Goal: Information Seeking & Learning: Learn about a topic

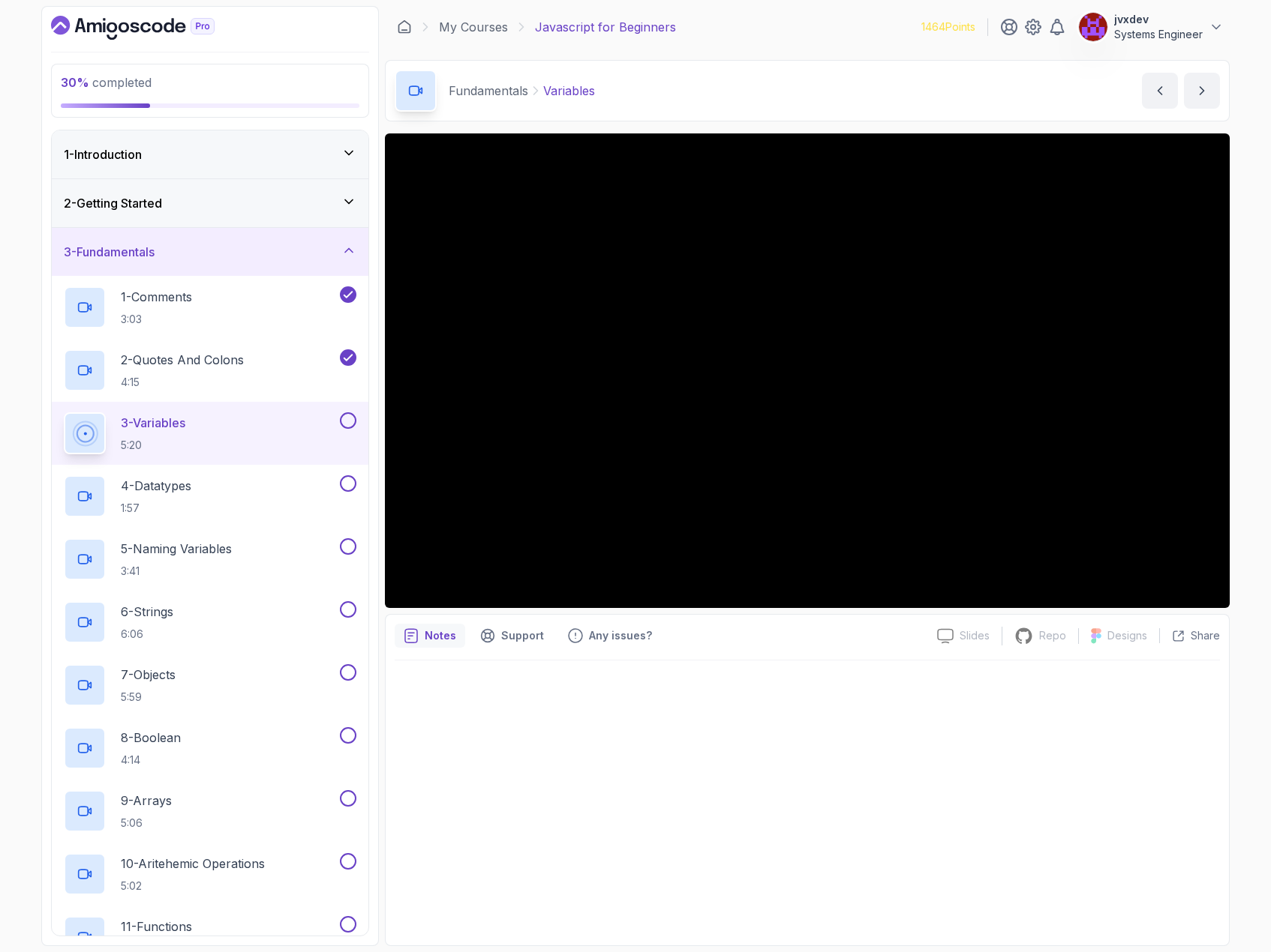
click at [992, 767] on div at bounding box center [807, 798] width 825 height 276
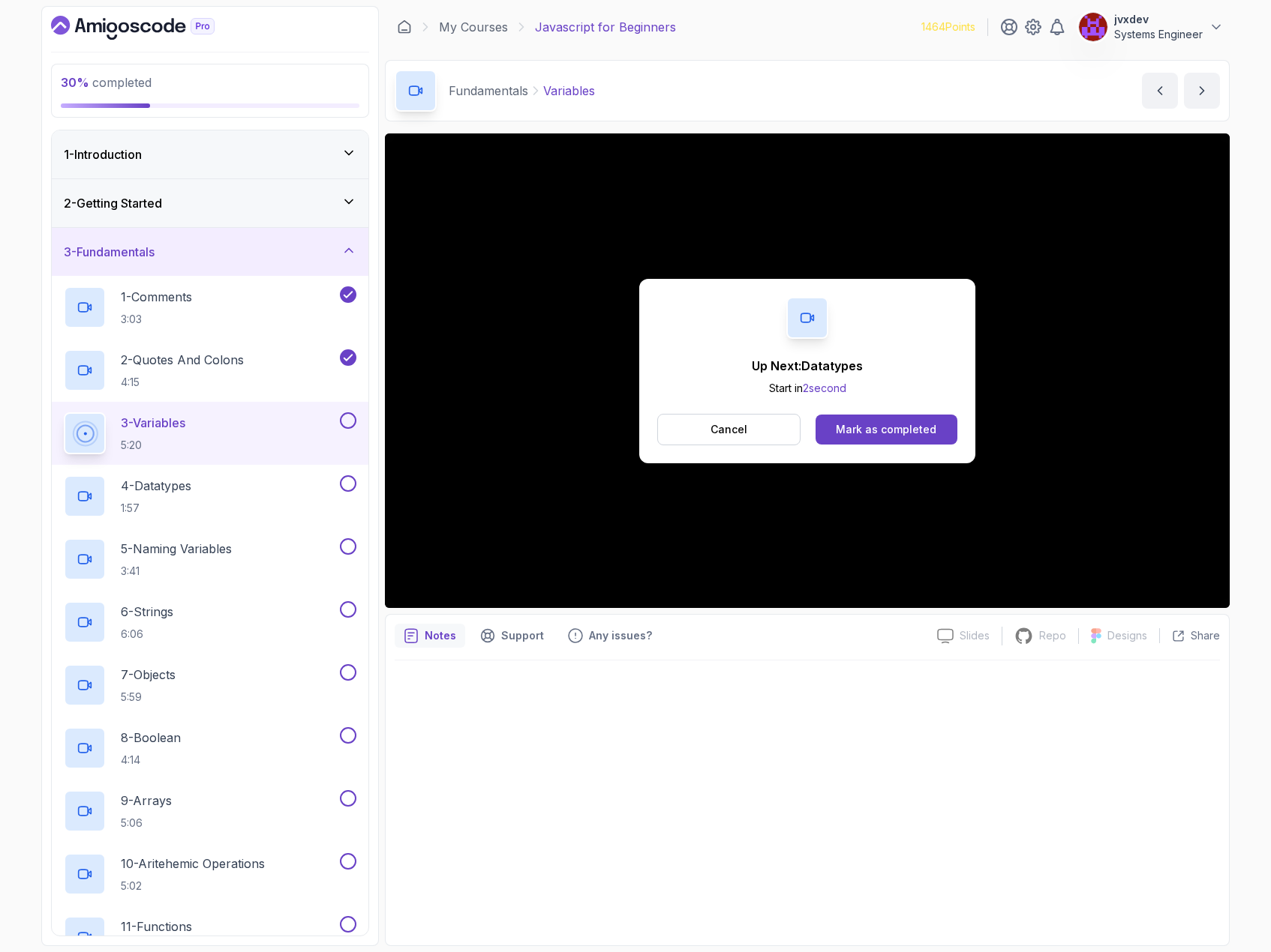
click at [912, 427] on div "Mark as completed" at bounding box center [886, 429] width 101 height 15
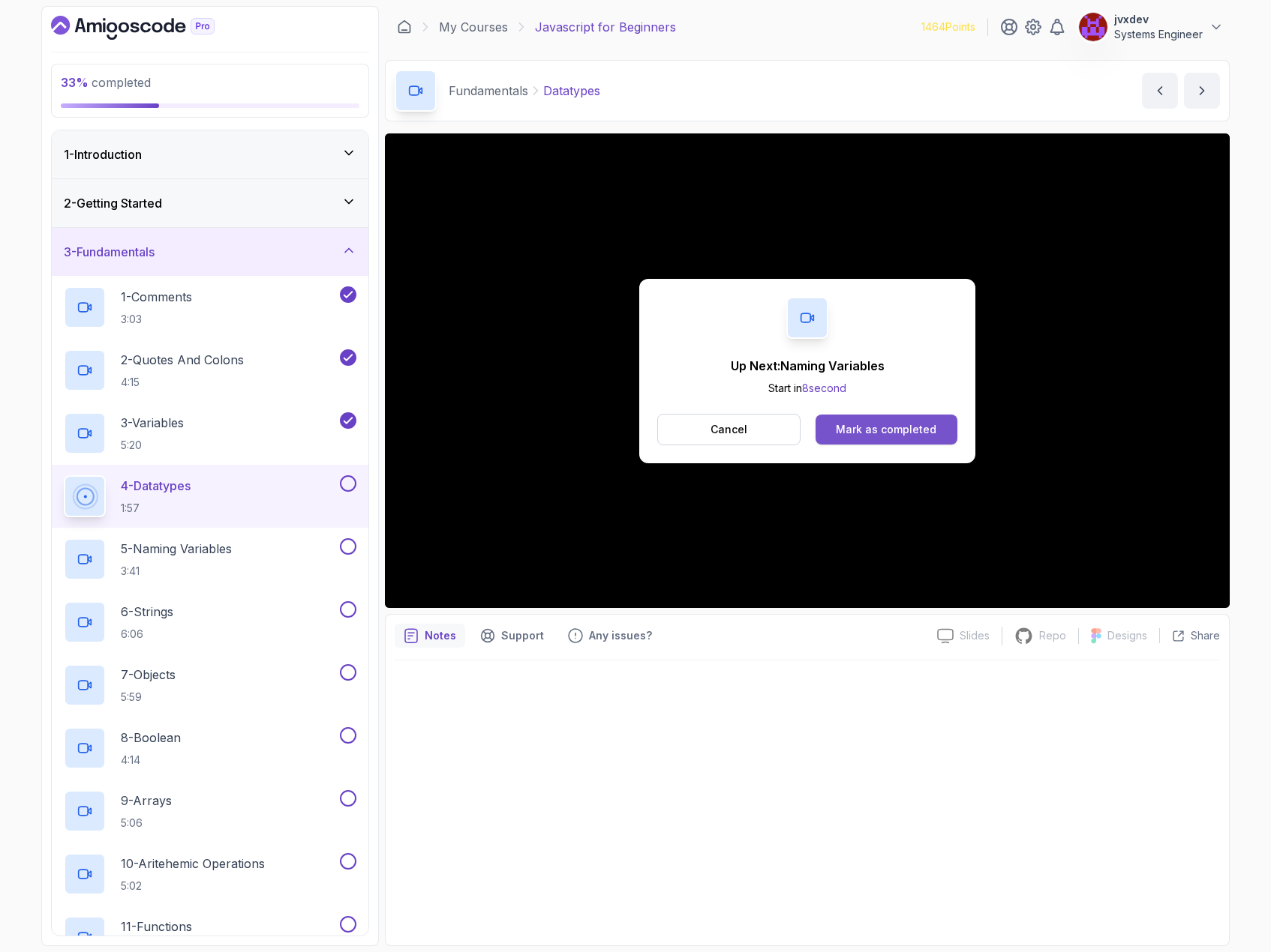
click at [925, 436] on div "Mark as completed" at bounding box center [886, 429] width 101 height 15
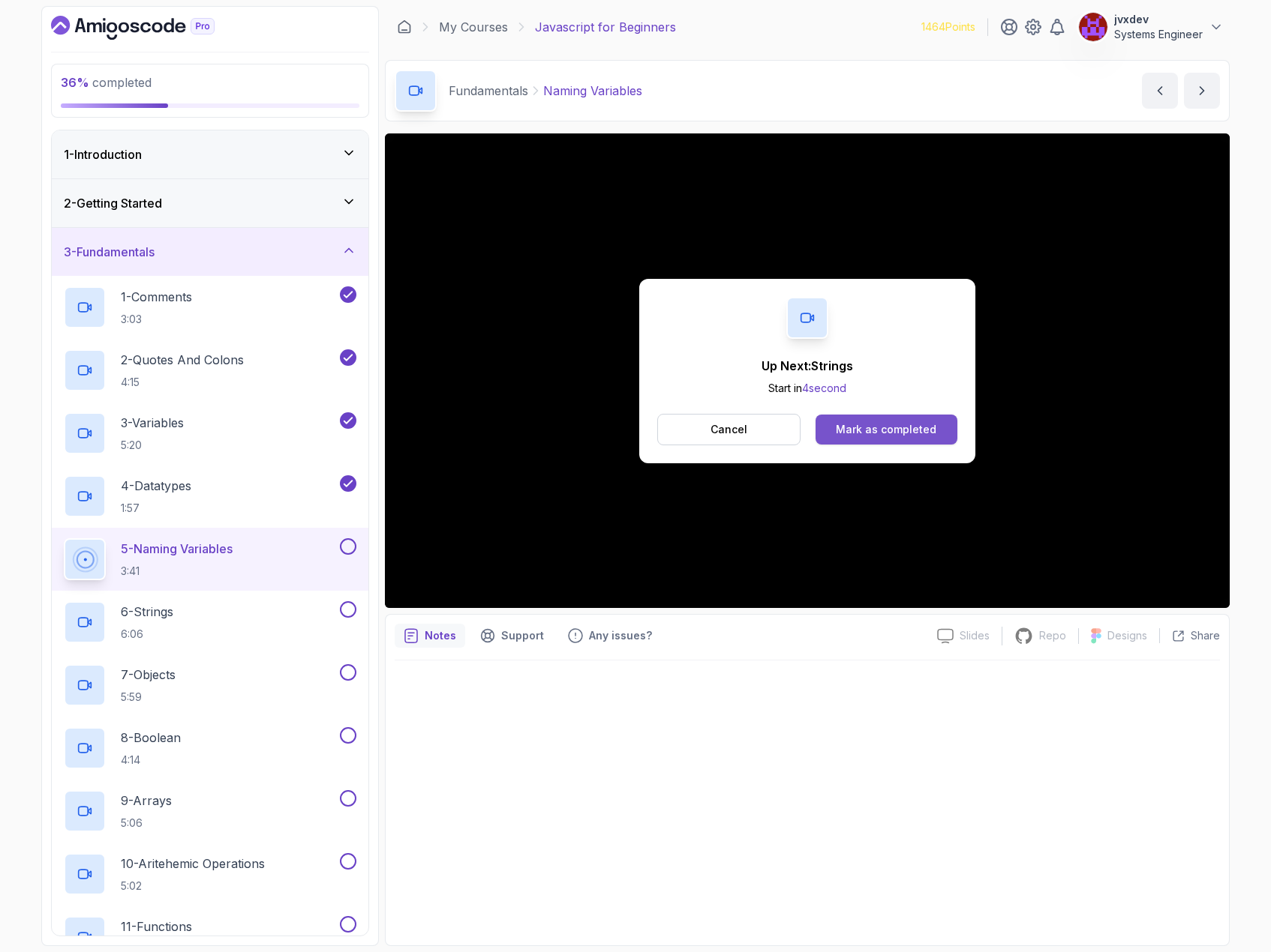
click at [878, 429] on div "Mark as completed" at bounding box center [886, 429] width 101 height 15
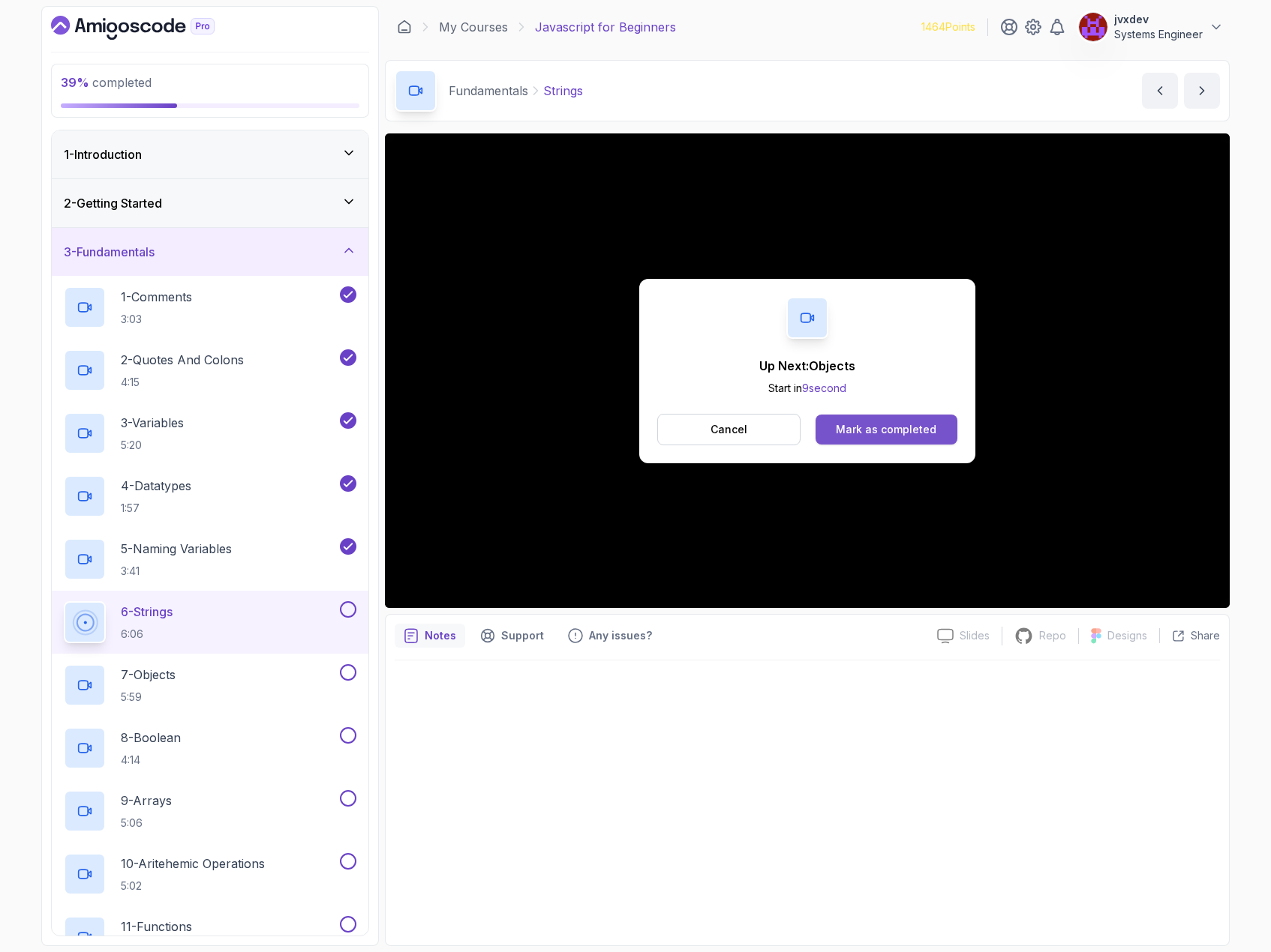
click at [856, 422] on div "Mark as completed" at bounding box center [886, 429] width 101 height 15
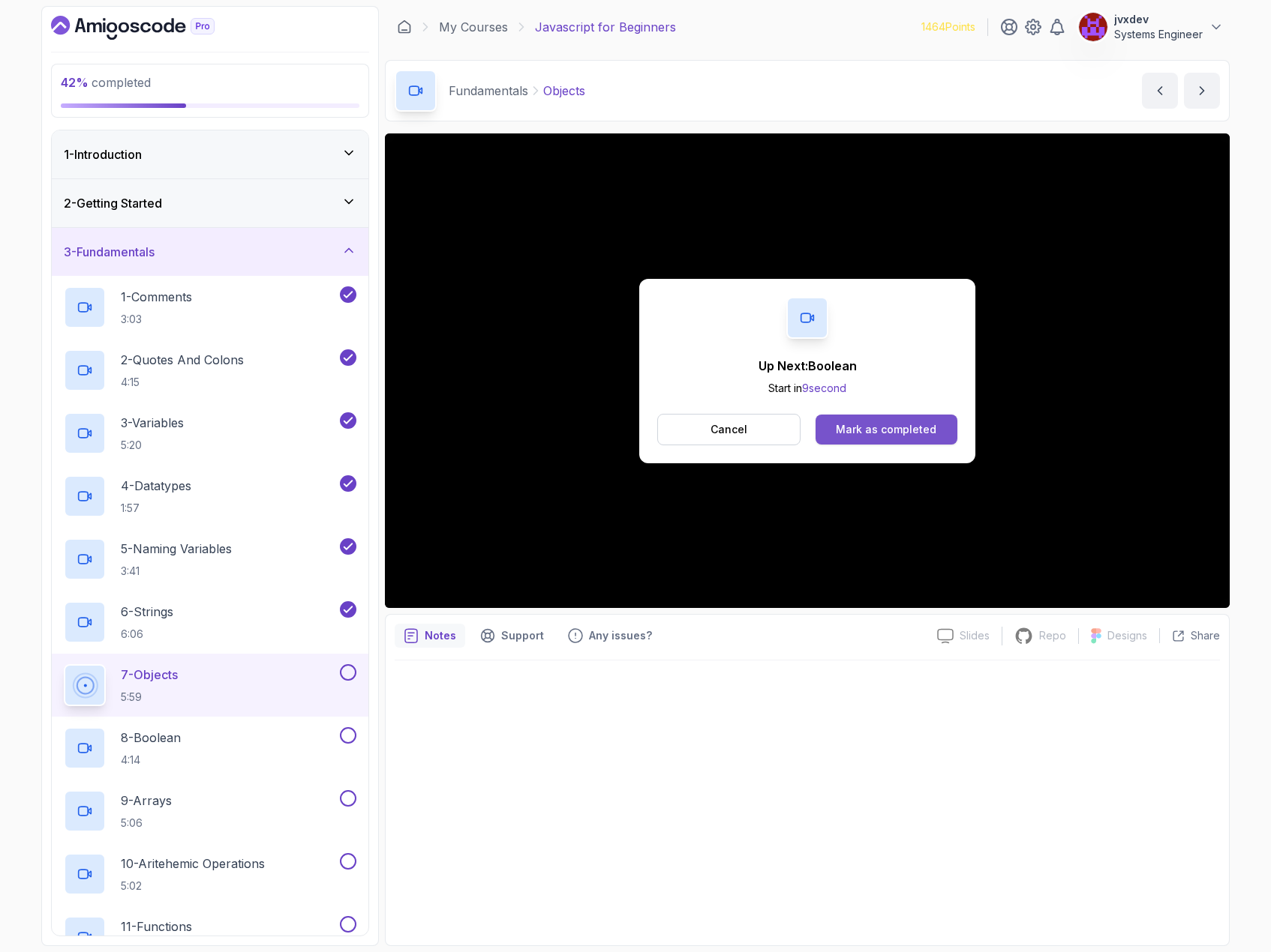
click at [887, 433] on div "Mark as completed" at bounding box center [886, 429] width 101 height 15
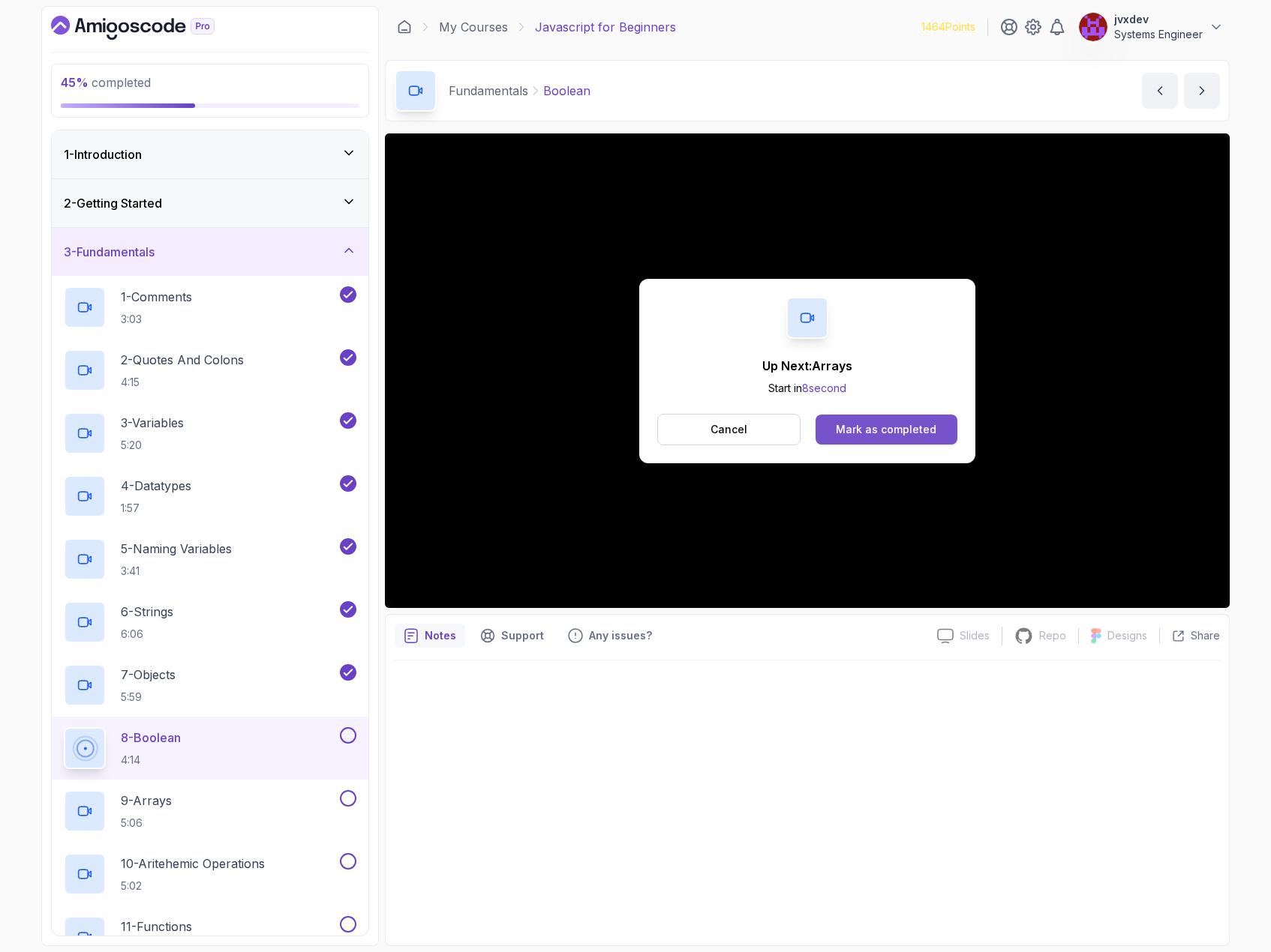
click at [855, 420] on button "Mark as completed" at bounding box center [886, 430] width 141 height 30
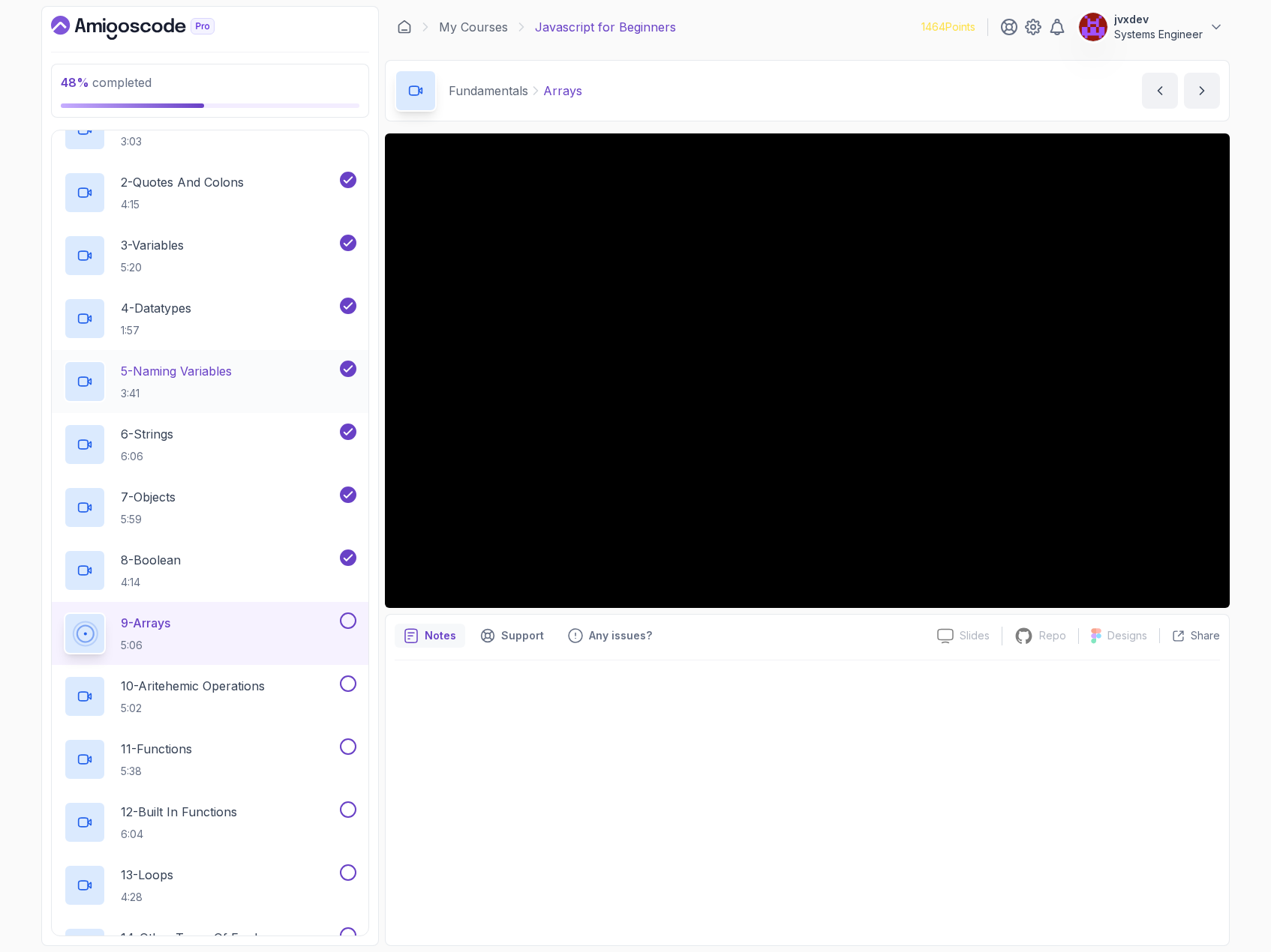
scroll to position [225, 0]
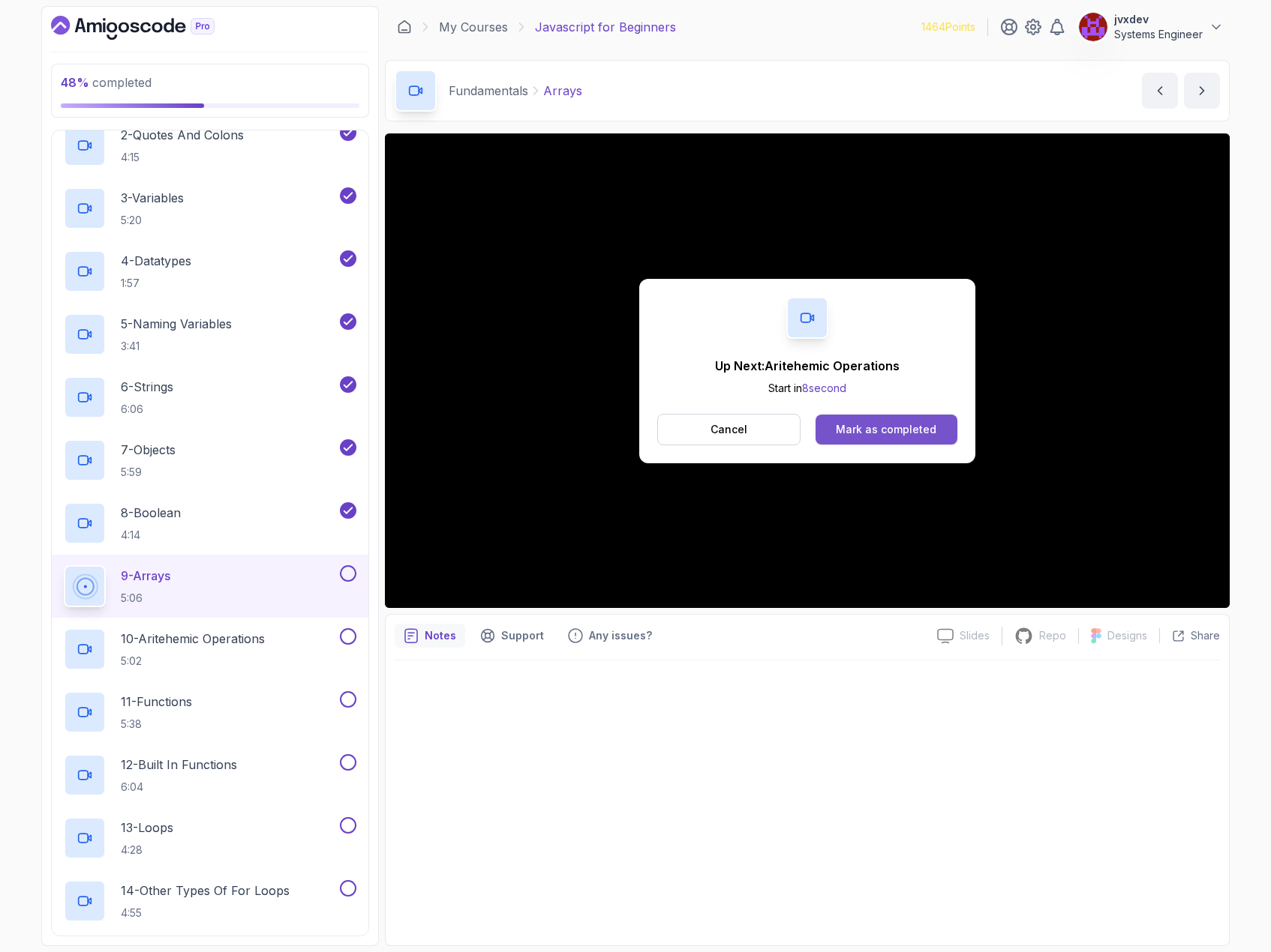
click at [865, 428] on div "Mark as completed" at bounding box center [886, 429] width 101 height 15
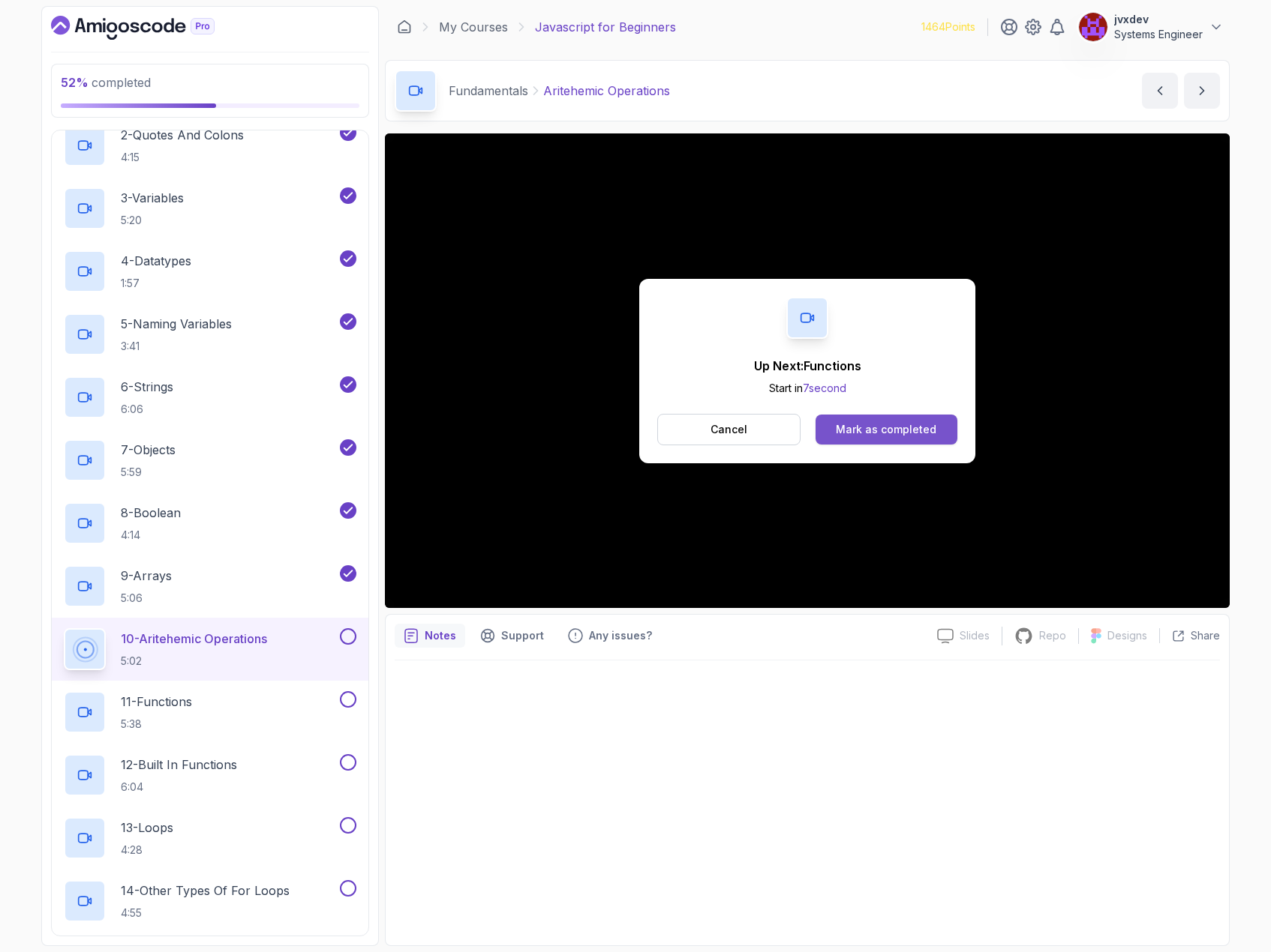
click at [926, 434] on div "Mark as completed" at bounding box center [886, 429] width 101 height 15
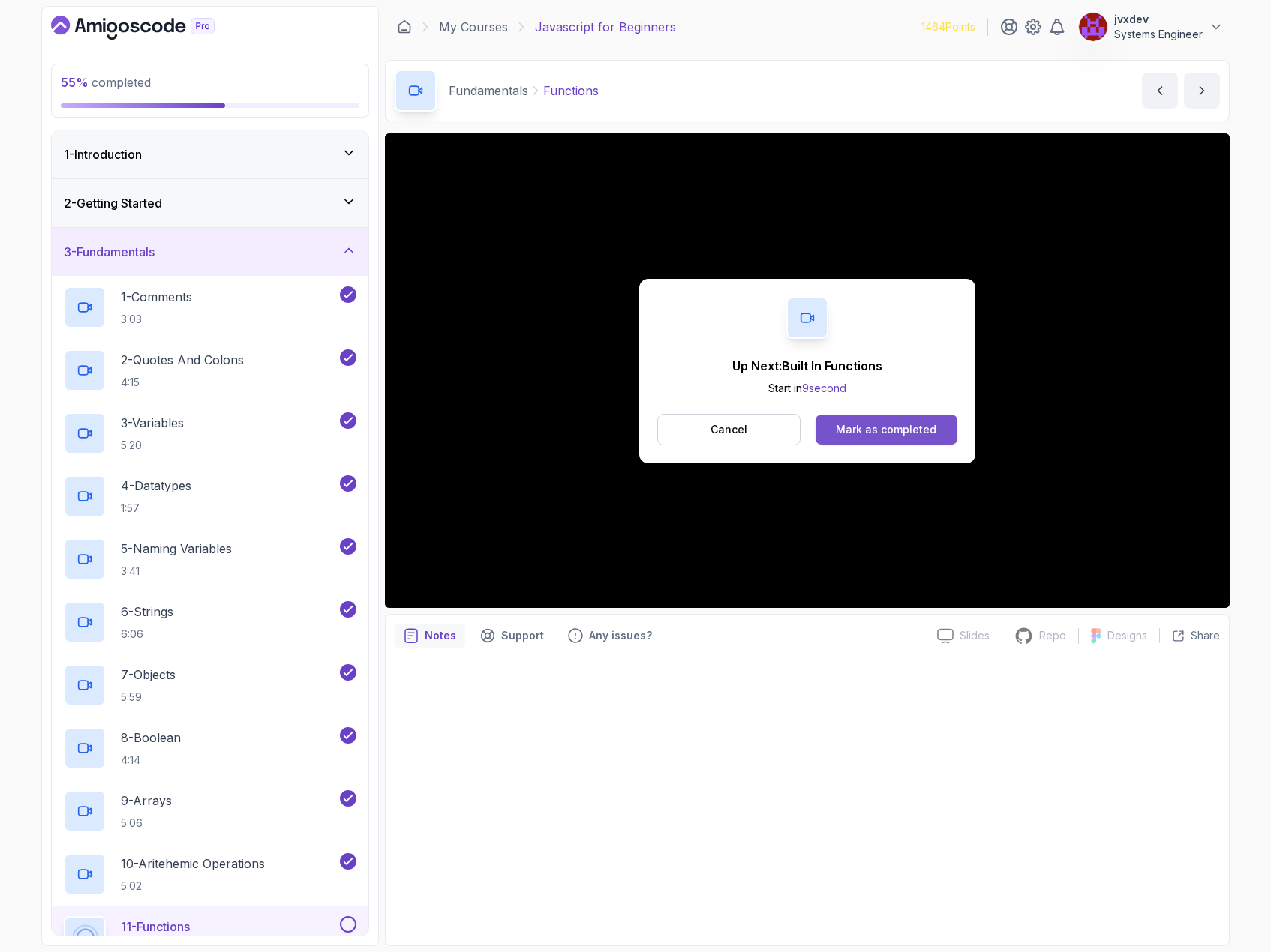
click at [897, 419] on button "Mark as completed" at bounding box center [886, 430] width 141 height 30
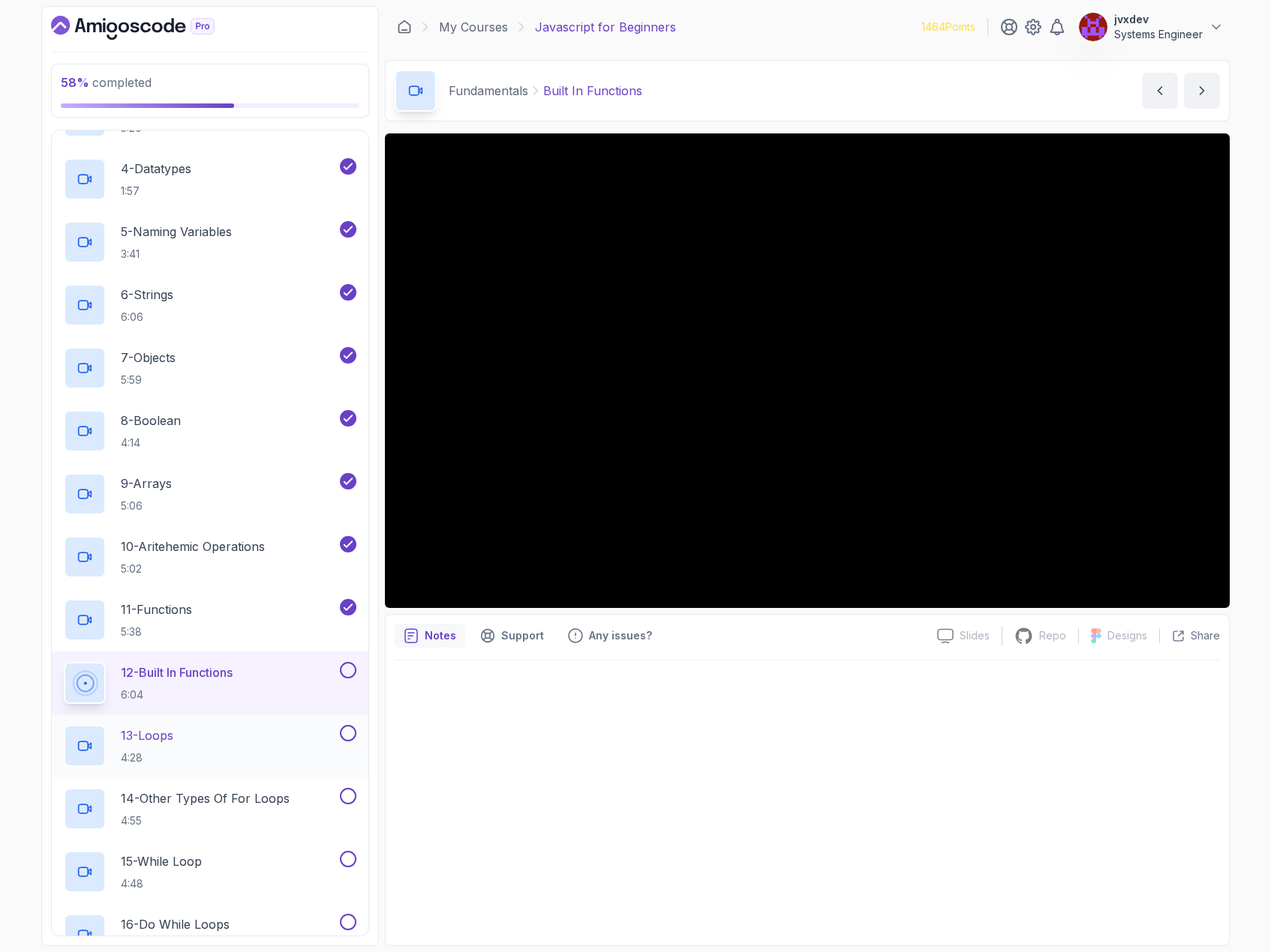
scroll to position [300, 0]
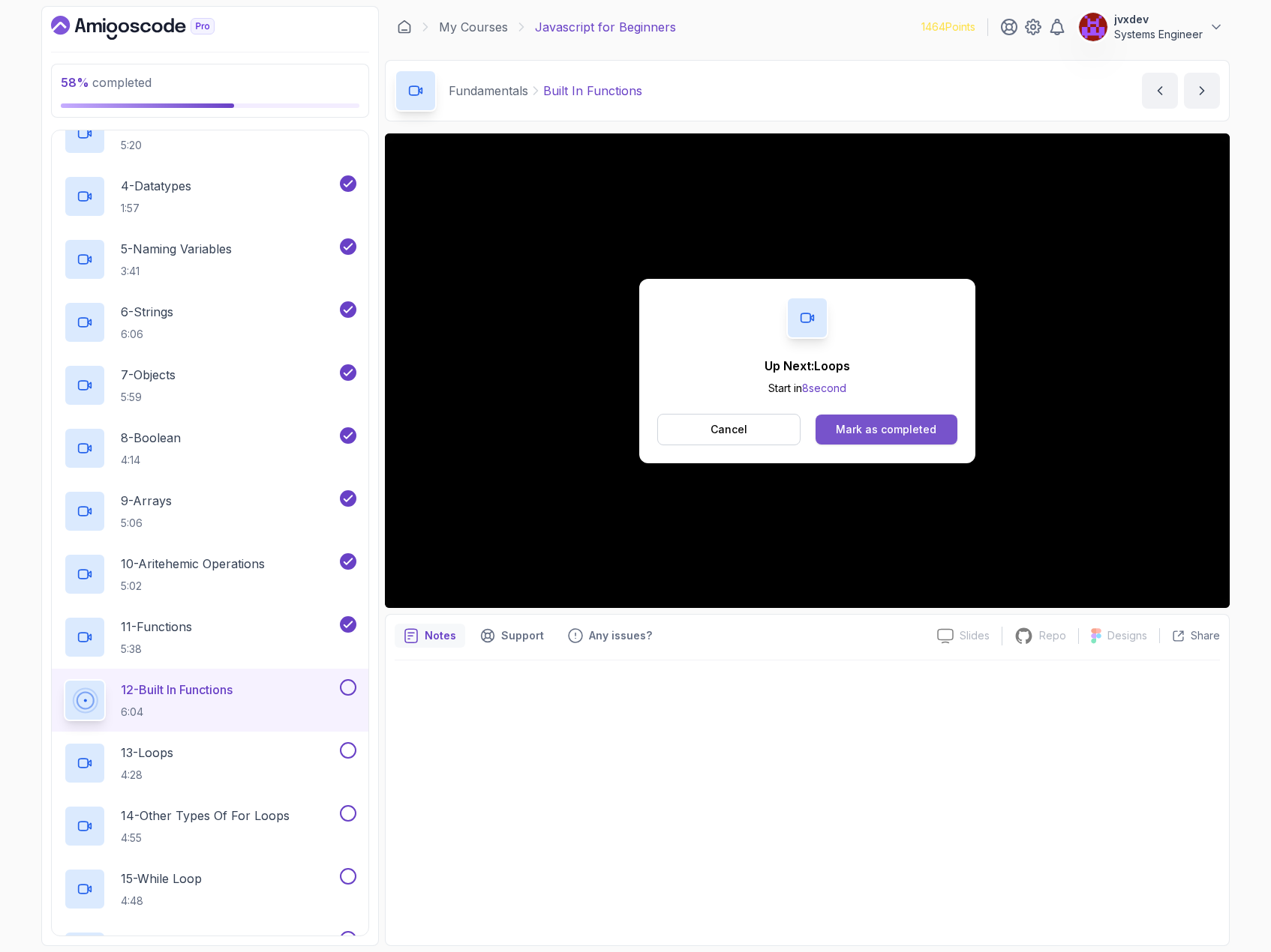
click at [892, 438] on button "Mark as completed" at bounding box center [886, 430] width 141 height 30
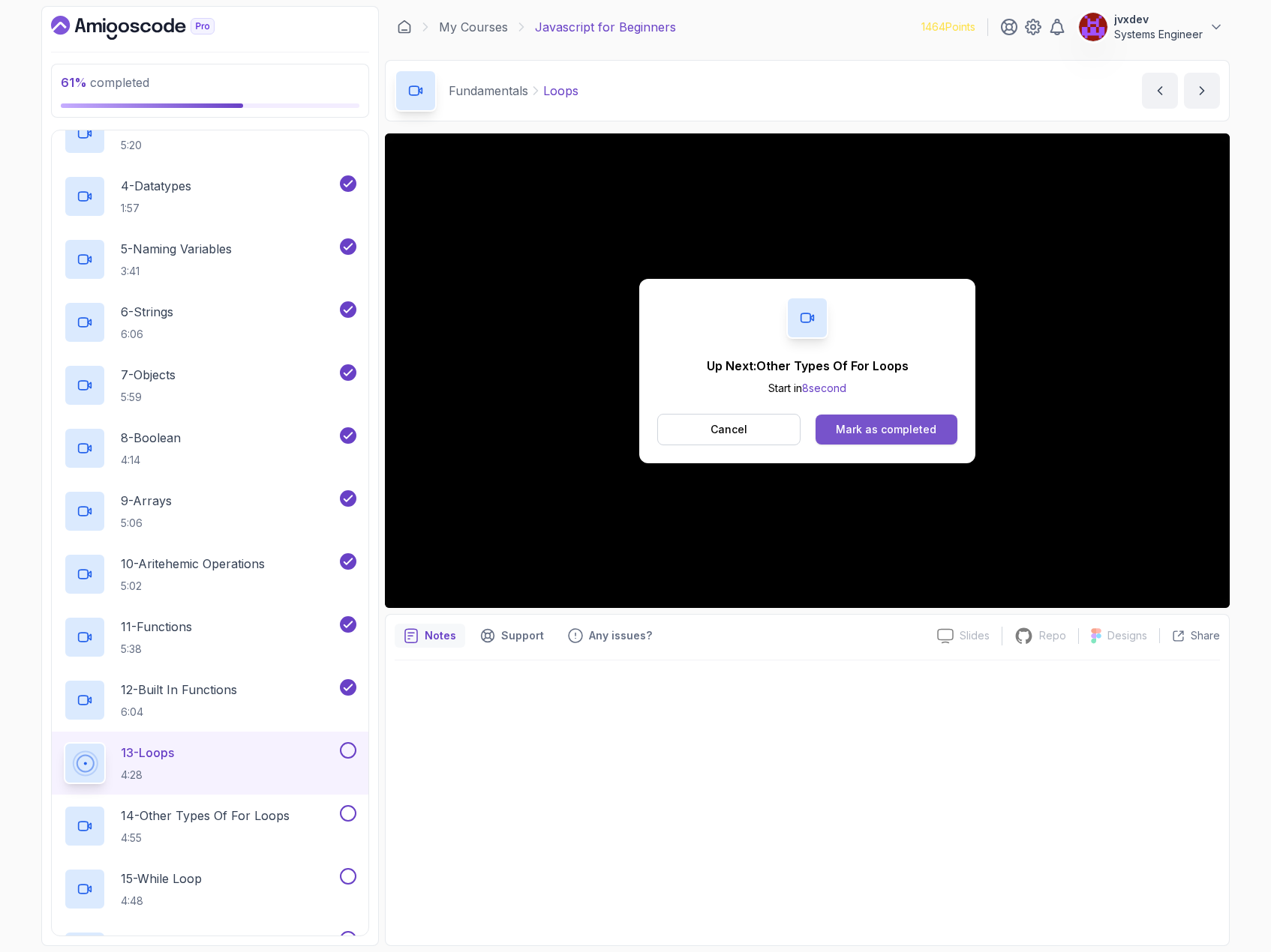
click at [949, 424] on button "Mark as completed" at bounding box center [886, 430] width 141 height 30
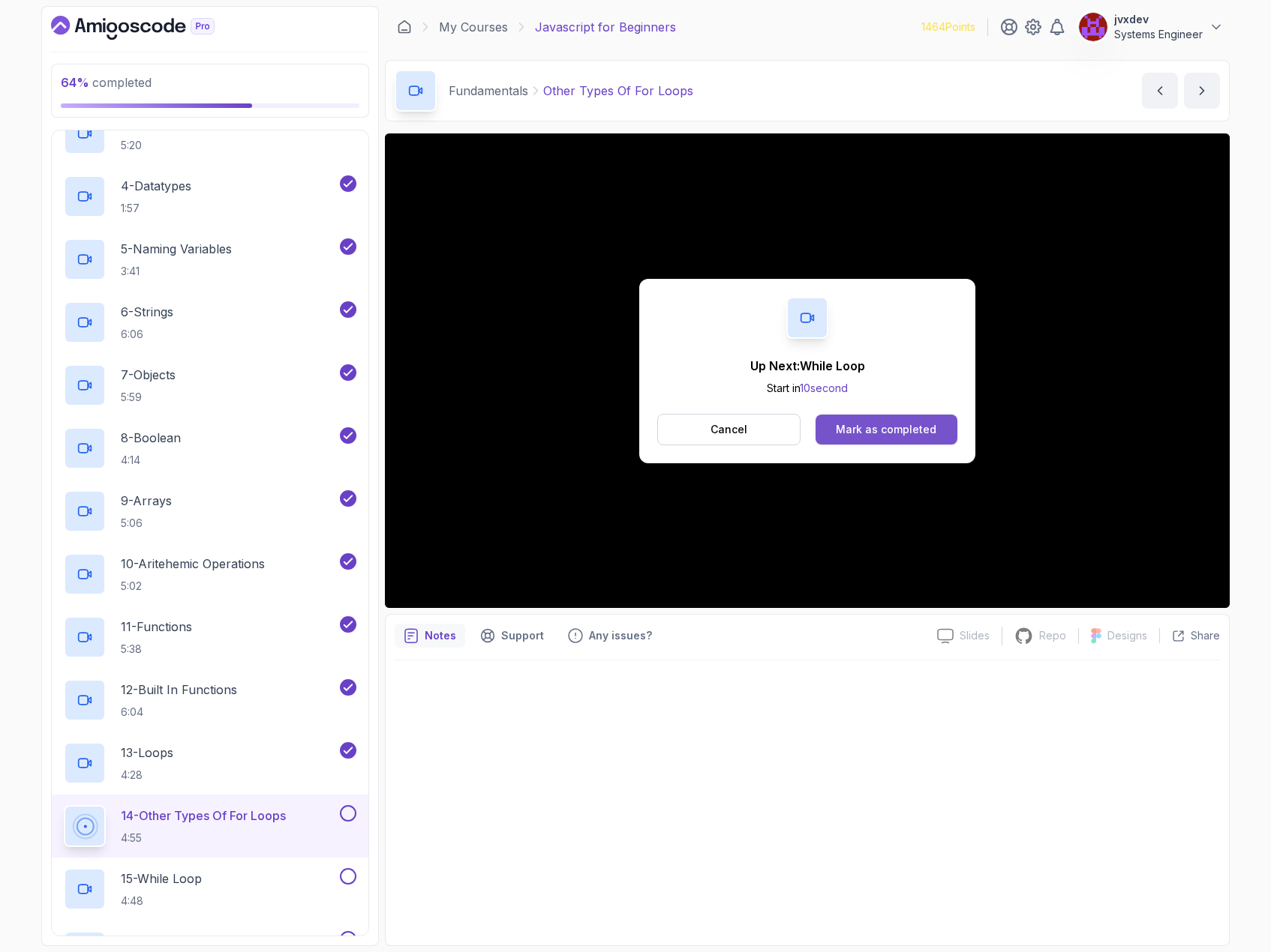
click at [879, 422] on div "Mark as completed" at bounding box center [886, 429] width 101 height 15
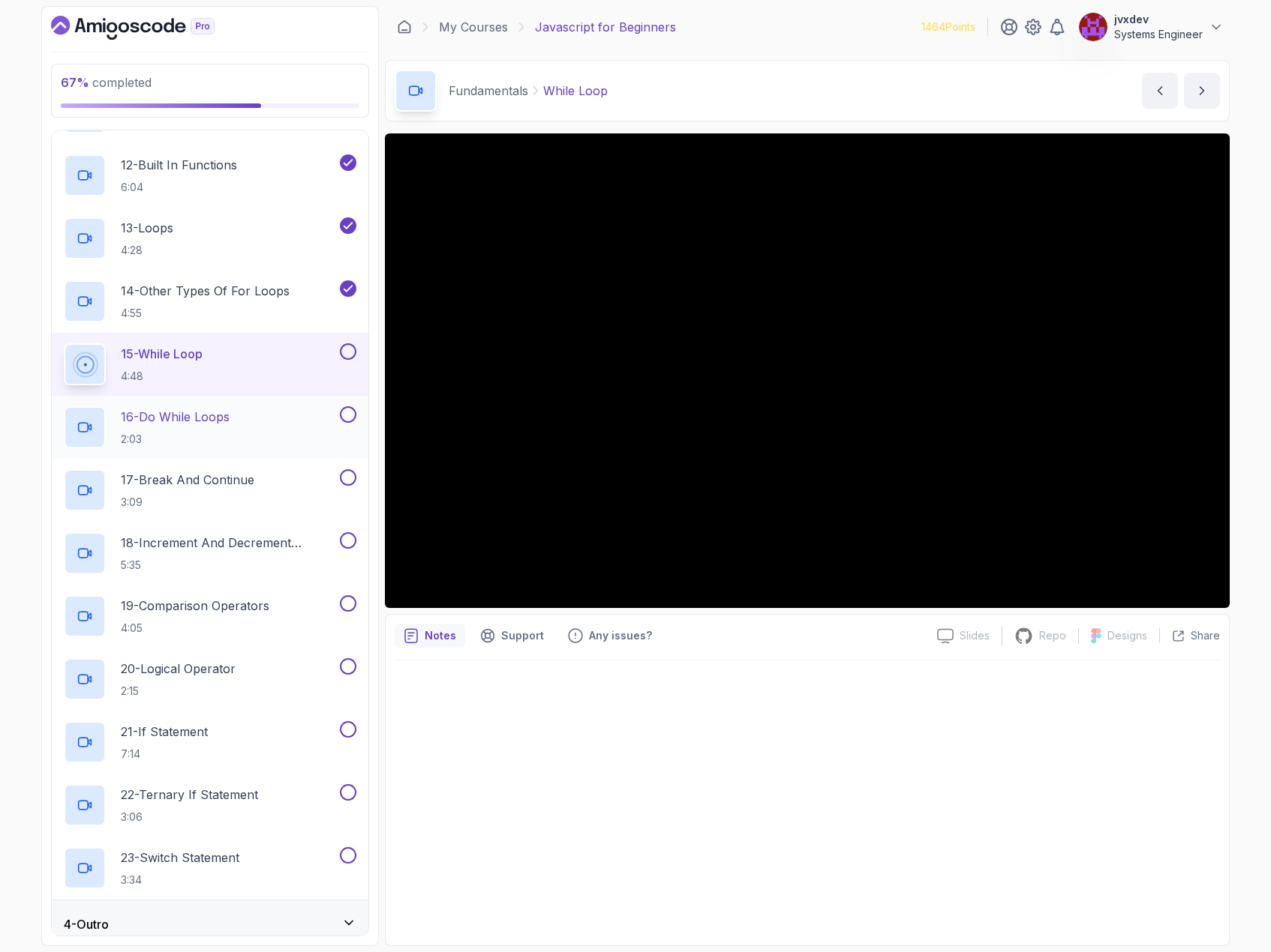
scroll to position [838, 0]
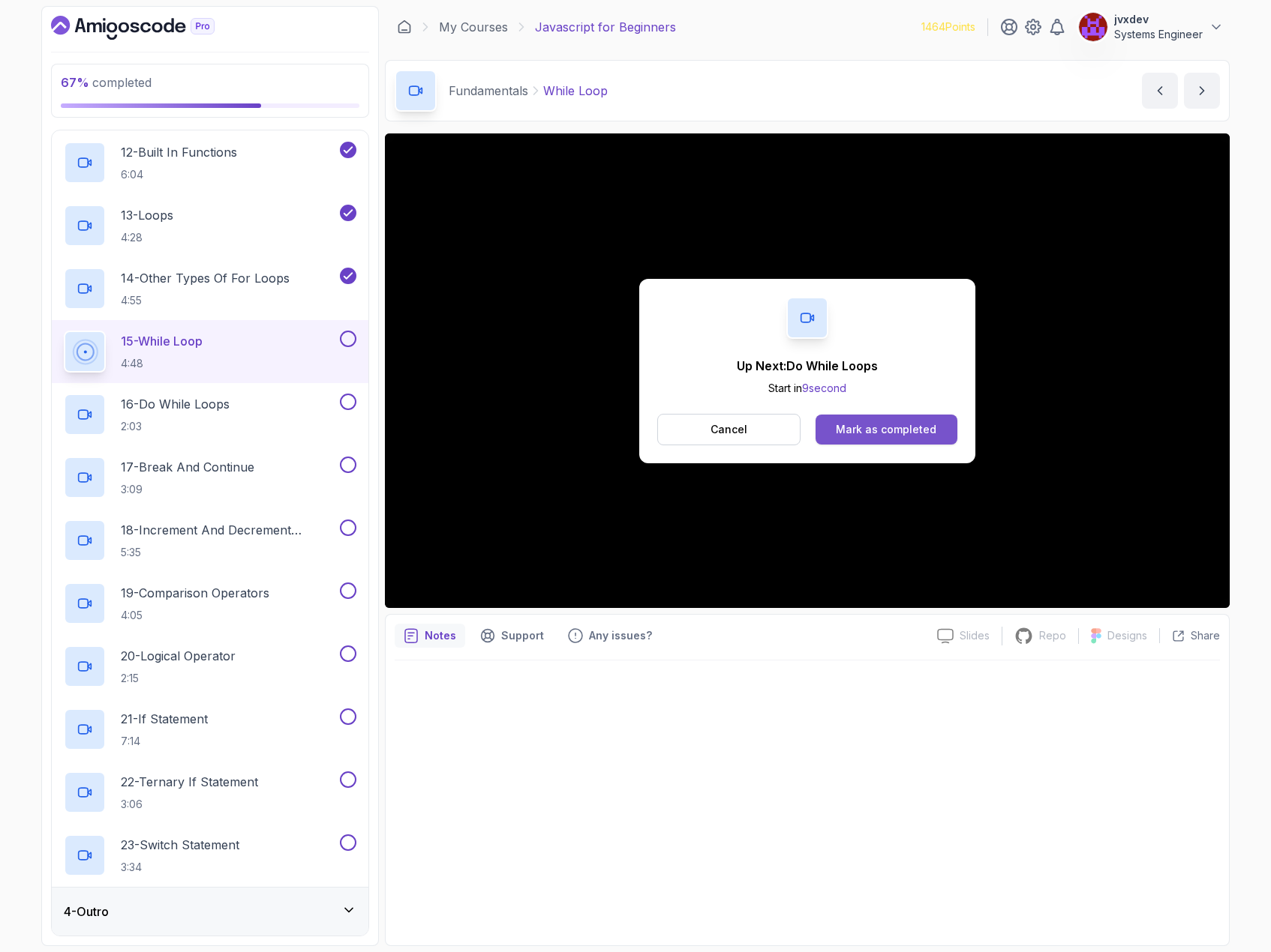
click at [885, 435] on div "Mark as completed" at bounding box center [886, 429] width 101 height 15
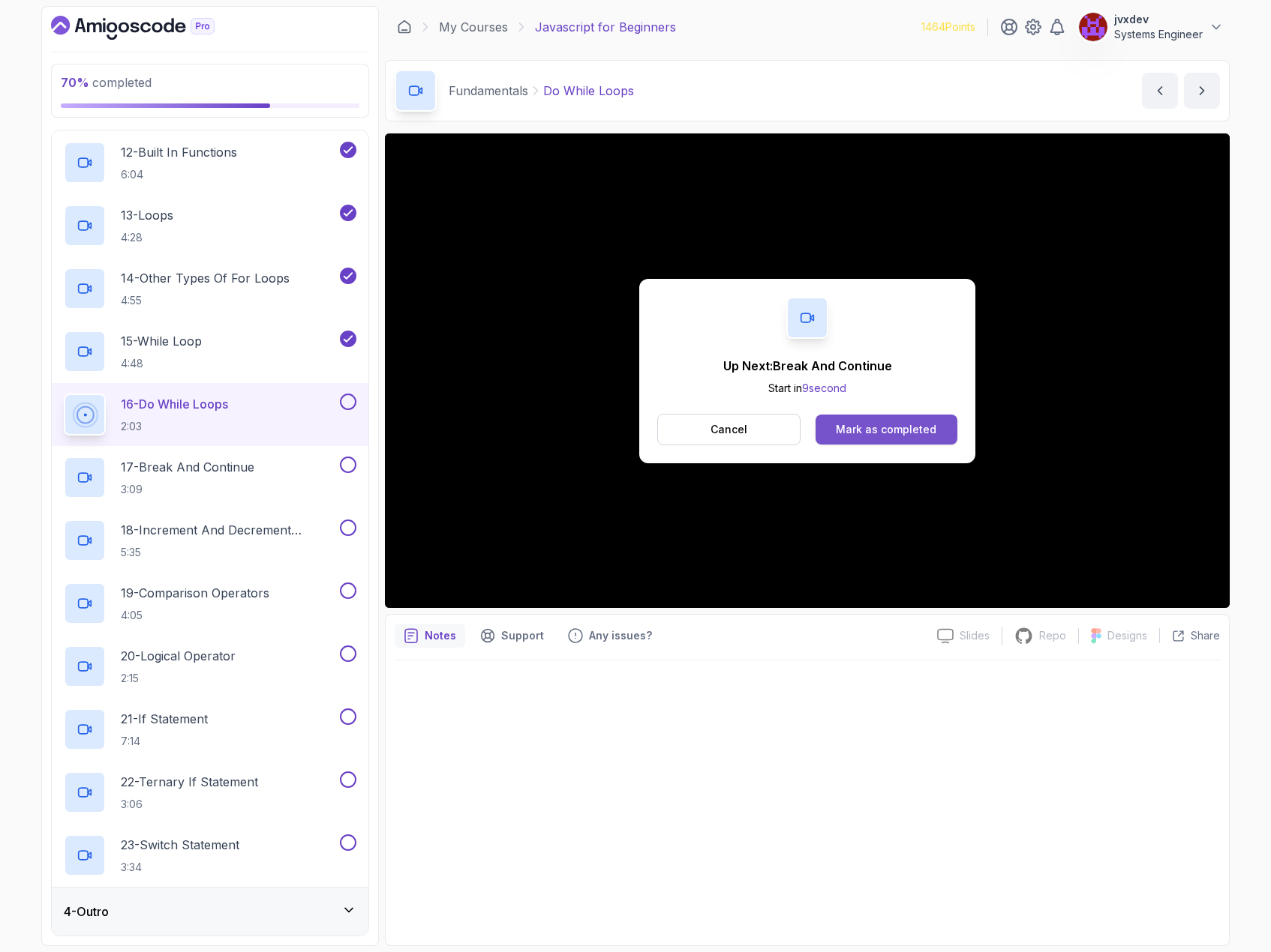
click at [888, 428] on div "Mark as completed" at bounding box center [886, 429] width 101 height 15
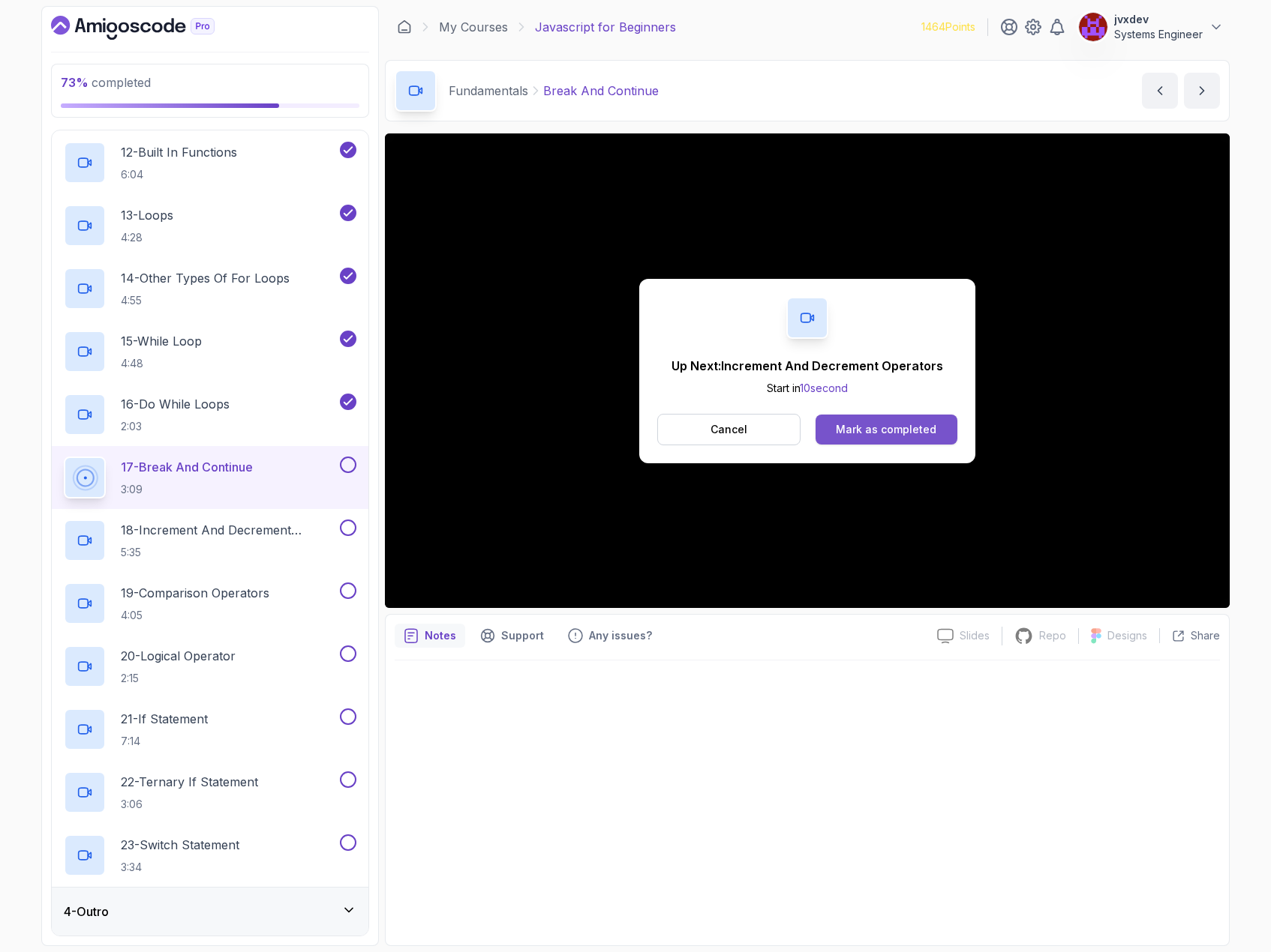
click at [866, 434] on div "Mark as completed" at bounding box center [886, 429] width 101 height 15
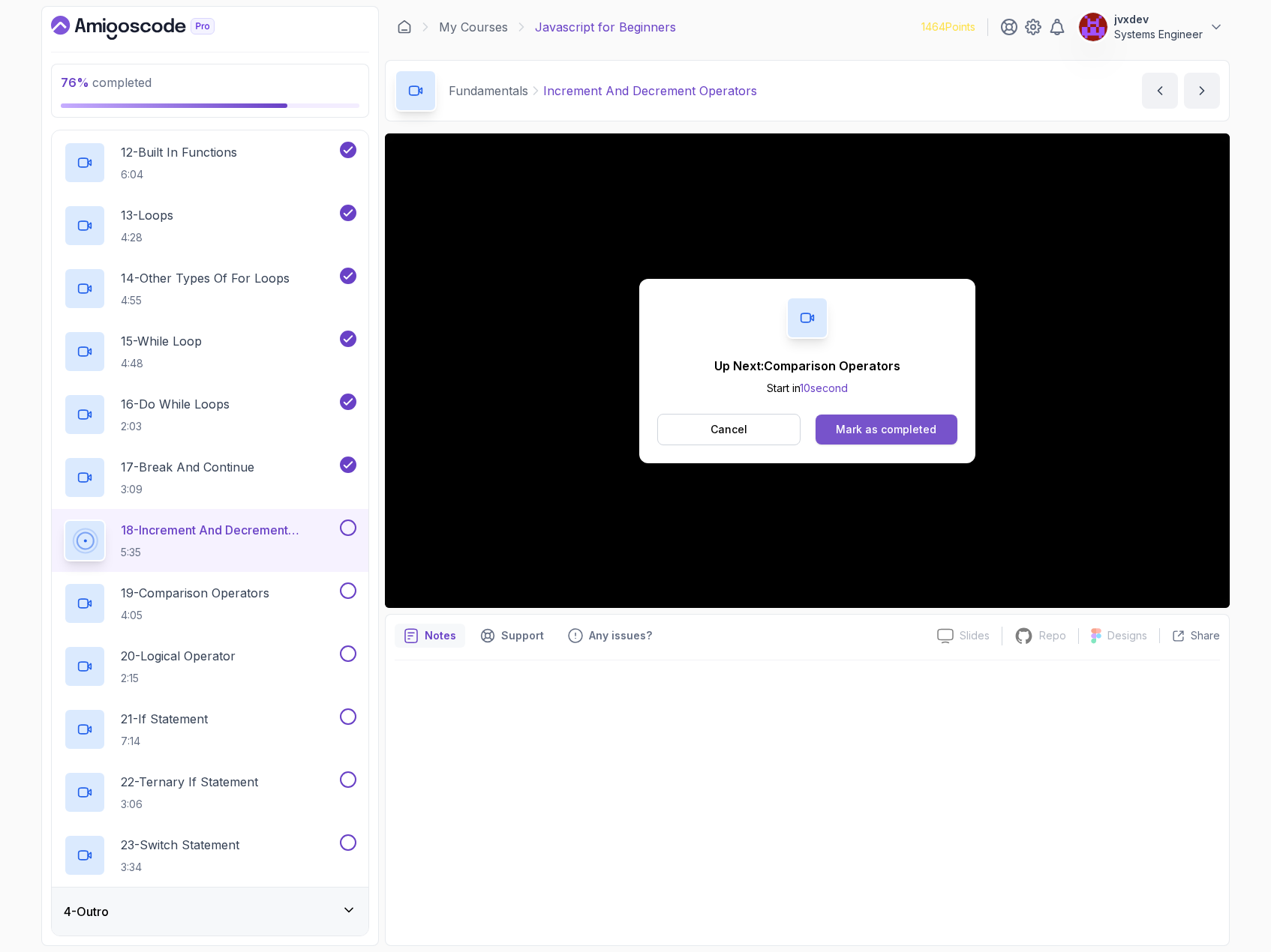
click at [880, 427] on div "Mark as completed" at bounding box center [886, 429] width 101 height 15
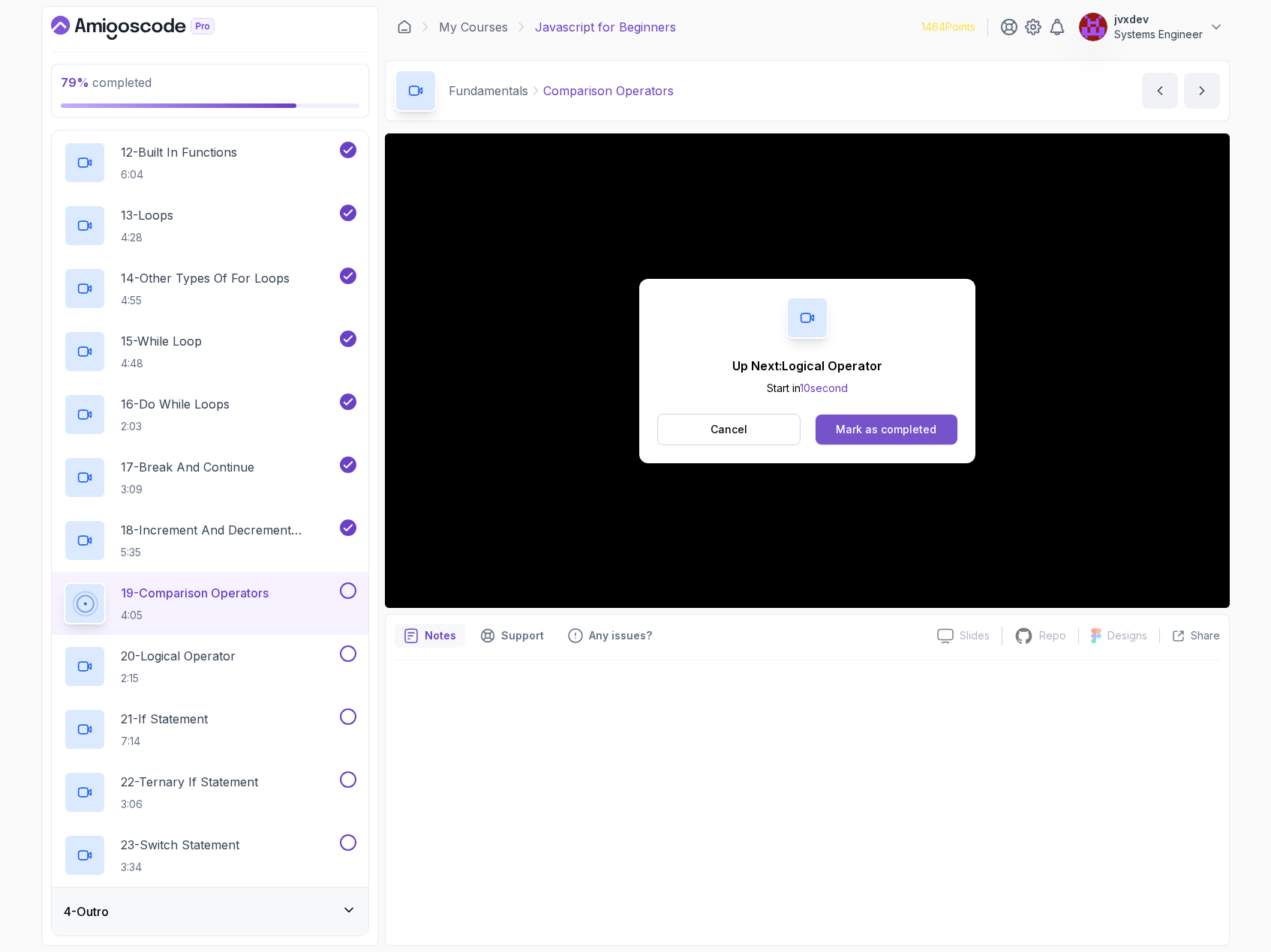
click at [879, 439] on button "Mark as completed" at bounding box center [886, 430] width 141 height 30
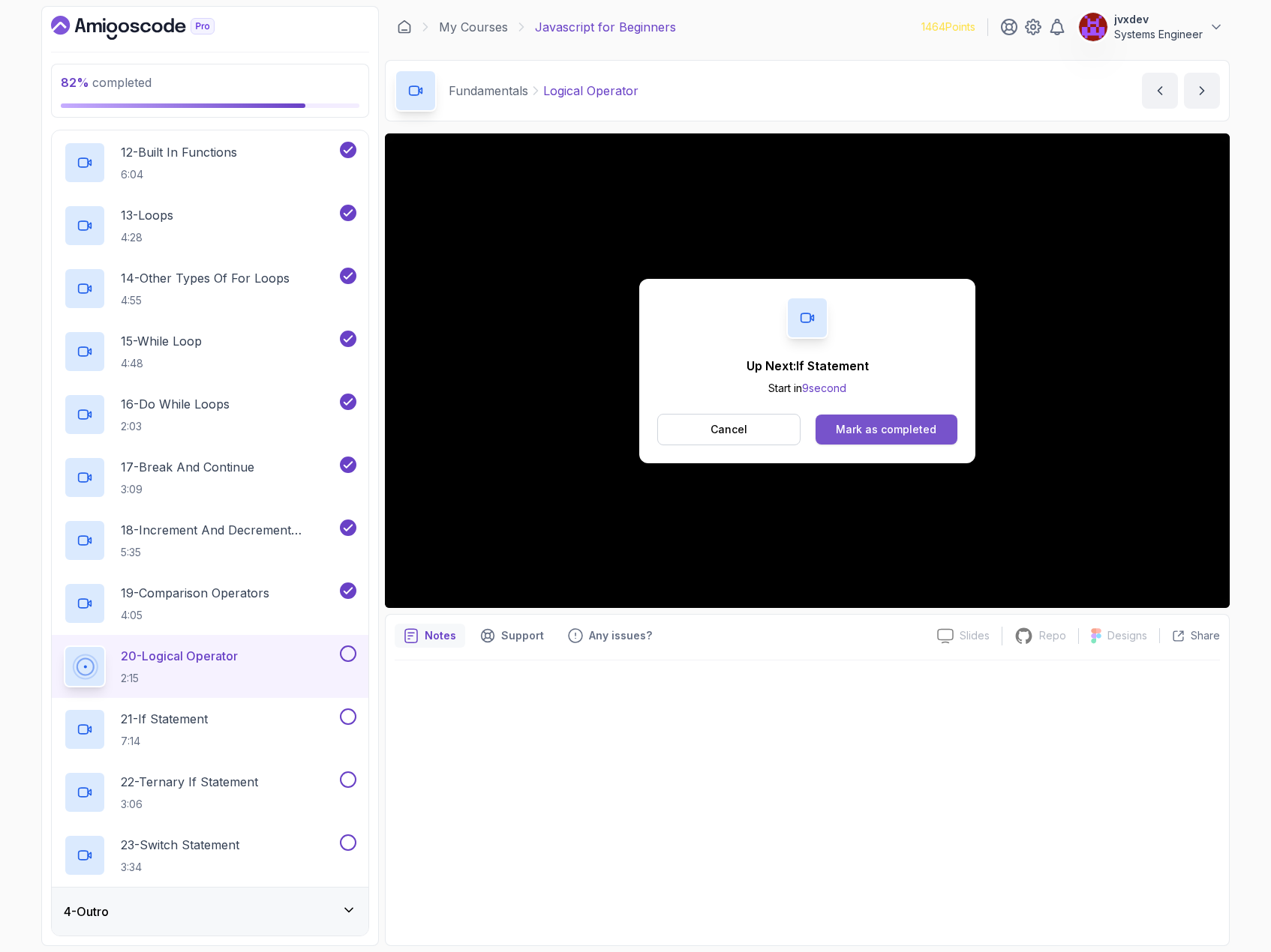
click at [891, 434] on div "Mark as completed" at bounding box center [886, 429] width 101 height 15
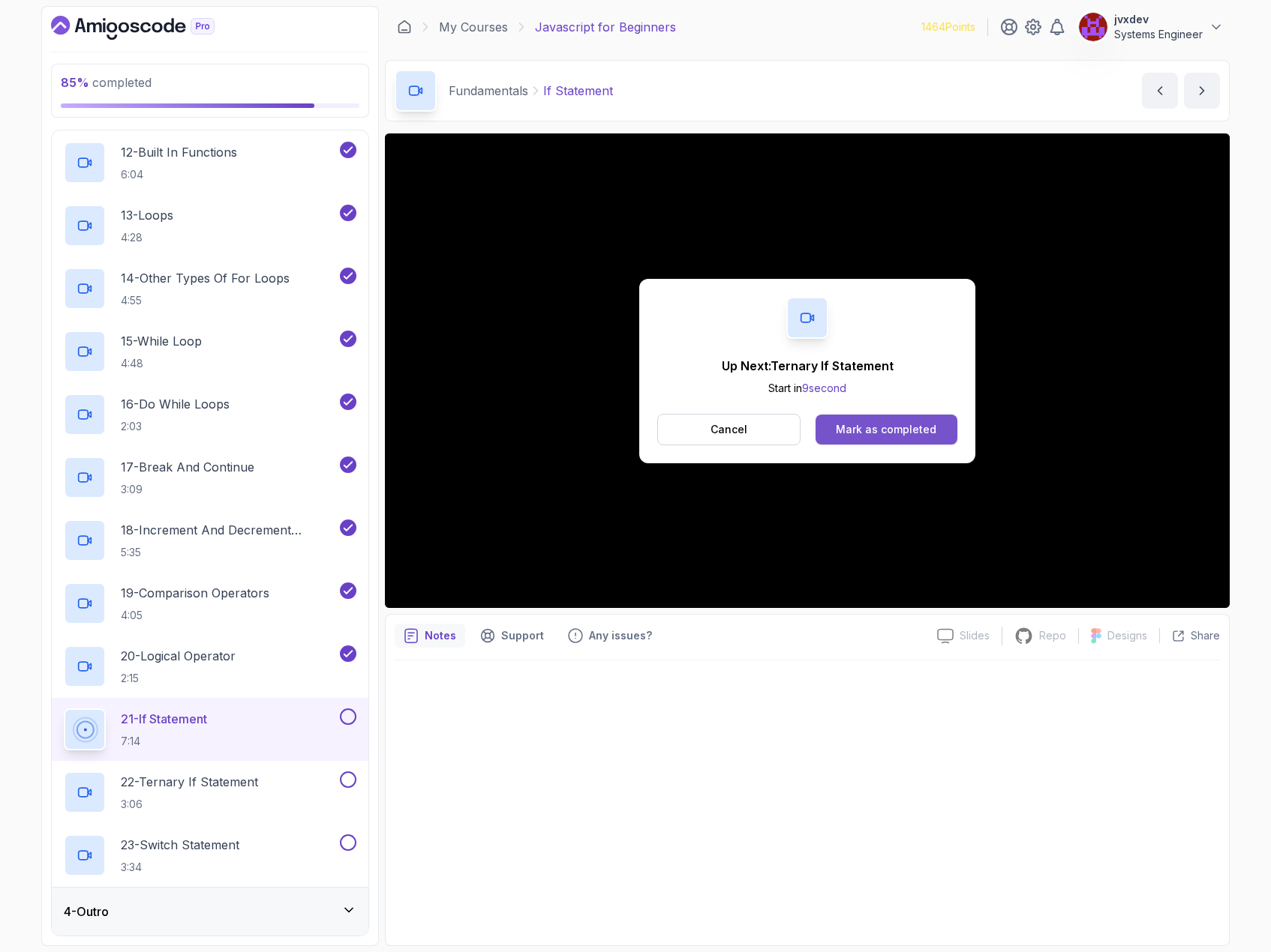
click at [942, 421] on button "Mark as completed" at bounding box center [886, 430] width 141 height 30
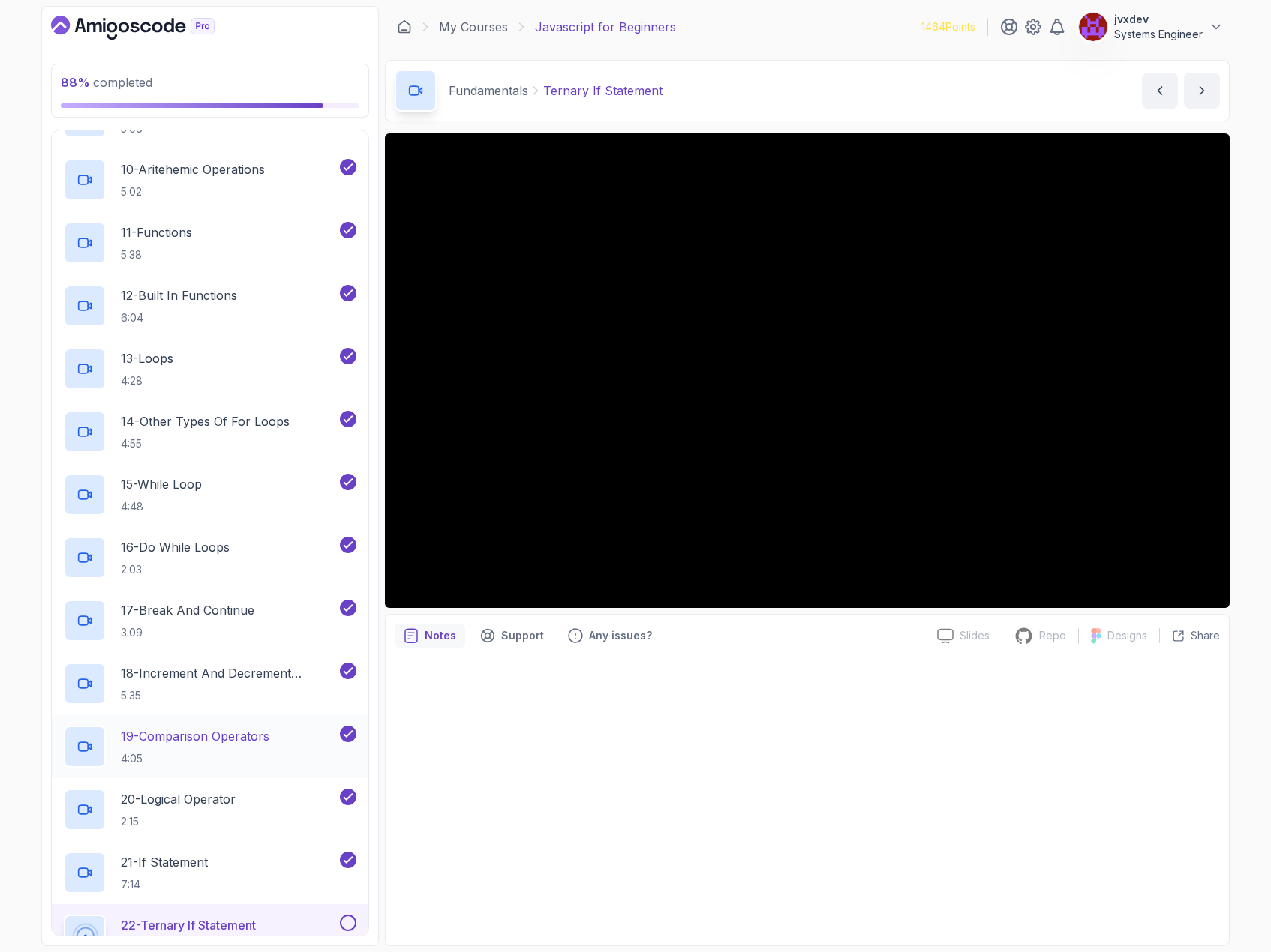
scroll to position [838, 0]
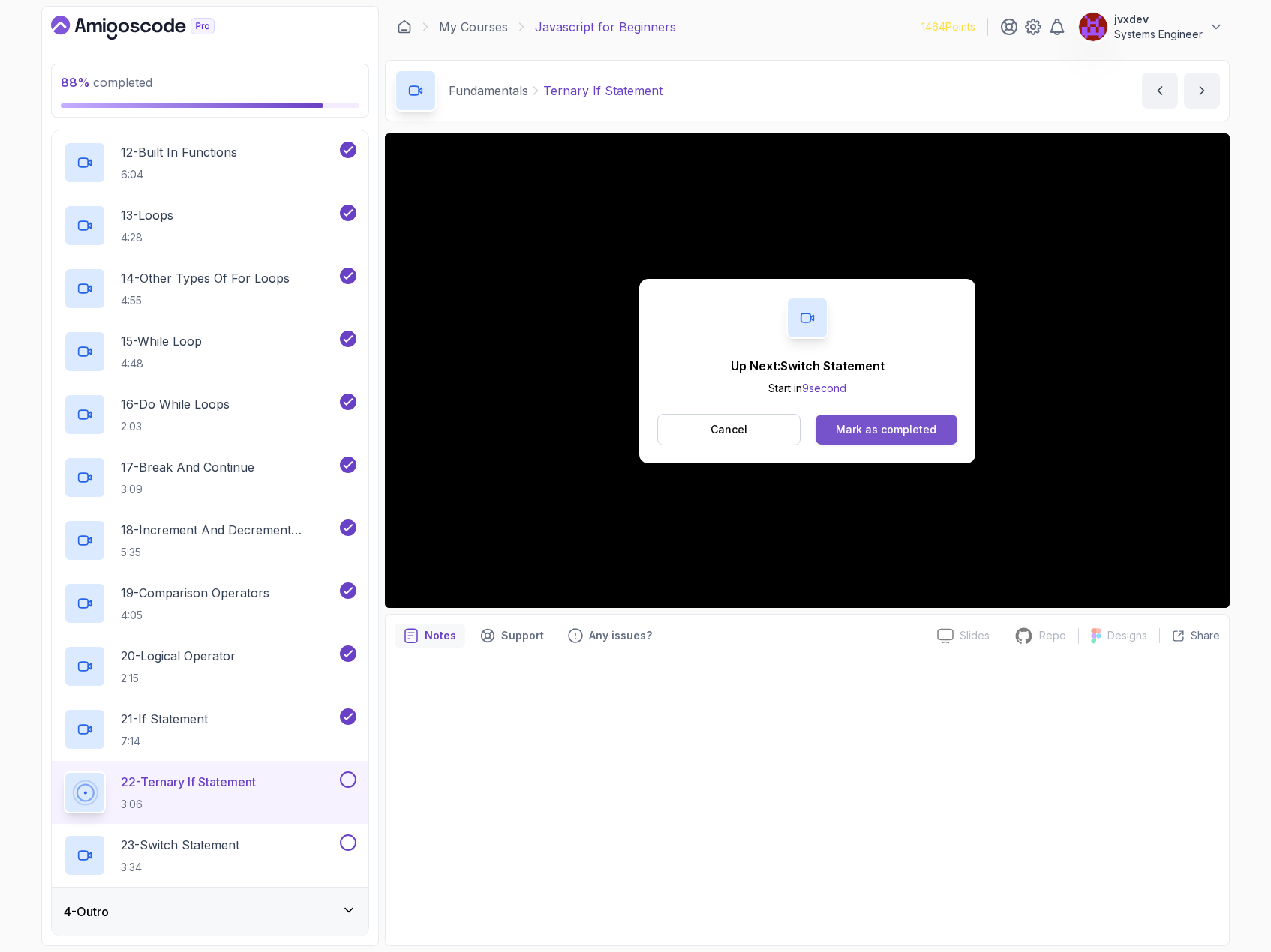
click at [917, 419] on button "Mark as completed" at bounding box center [886, 430] width 141 height 30
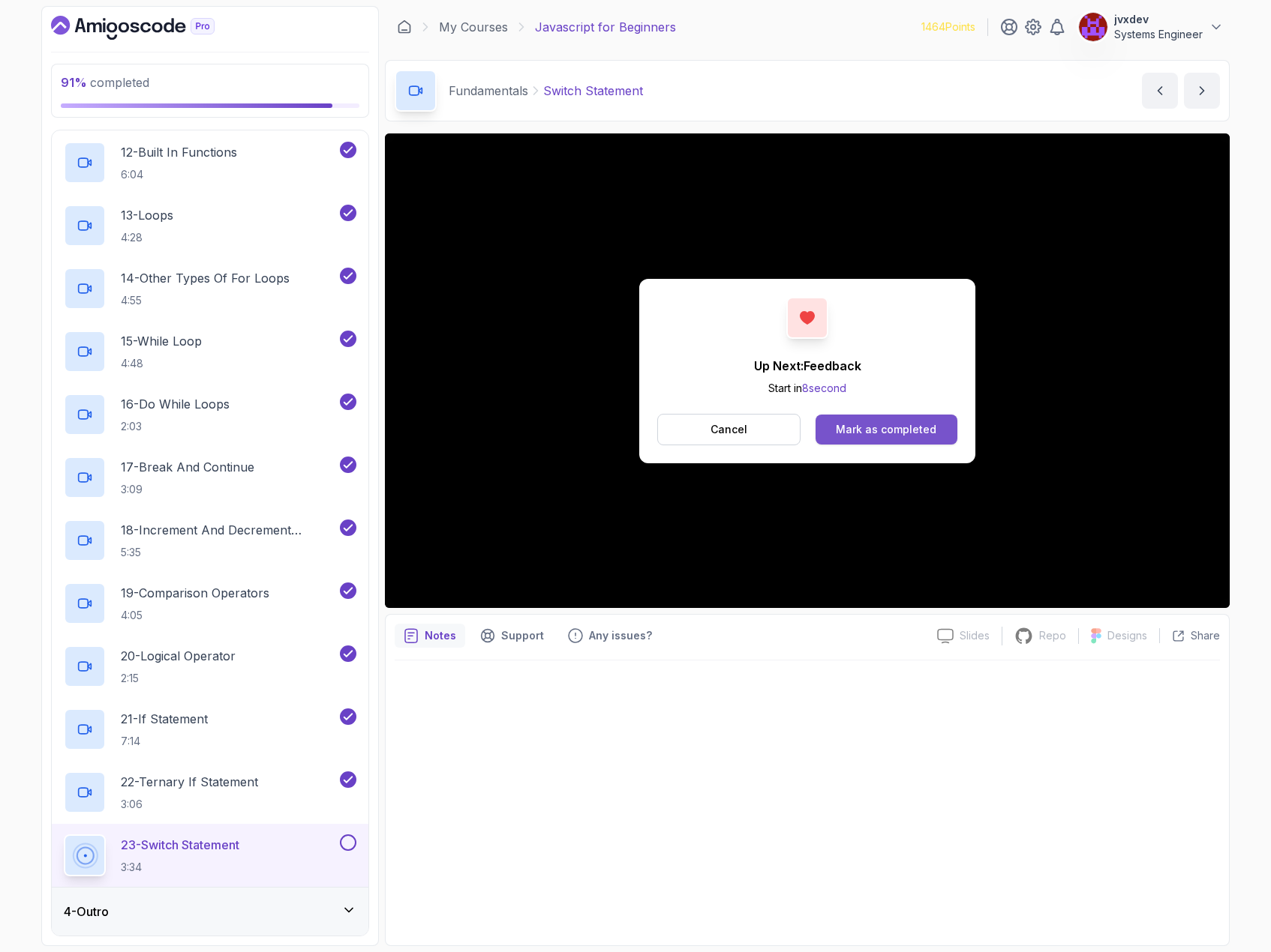
click at [930, 428] on div "Mark as completed" at bounding box center [886, 429] width 101 height 15
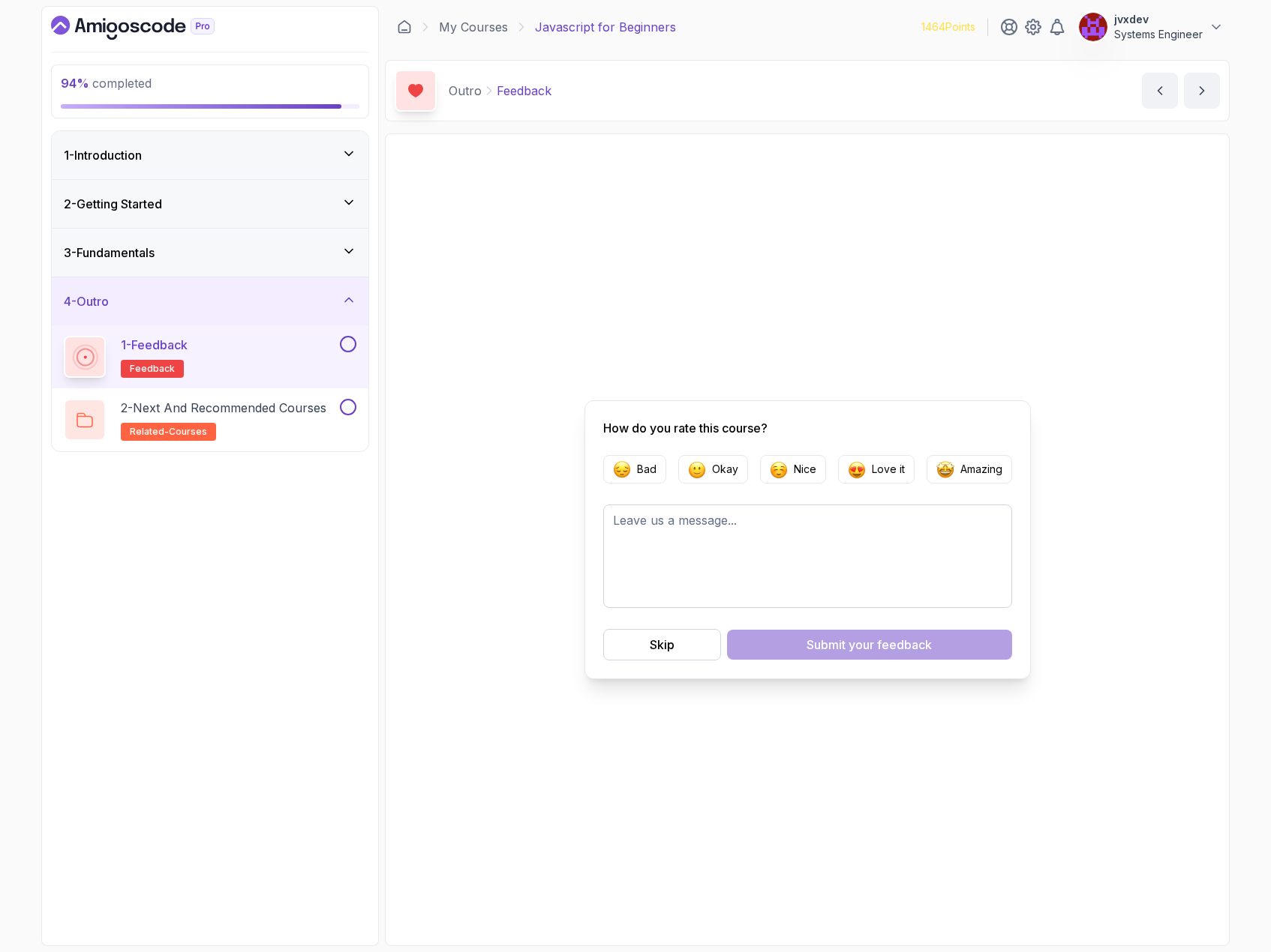
click at [345, 352] on button "1 - Feedback feedback" at bounding box center [209, 357] width 292 height 42
click at [356, 340] on div at bounding box center [346, 344] width 19 height 17
click at [345, 348] on button at bounding box center [348, 344] width 17 height 17
click at [296, 412] on p "2 - Next and Recommended Courses" at bounding box center [223, 408] width 206 height 18
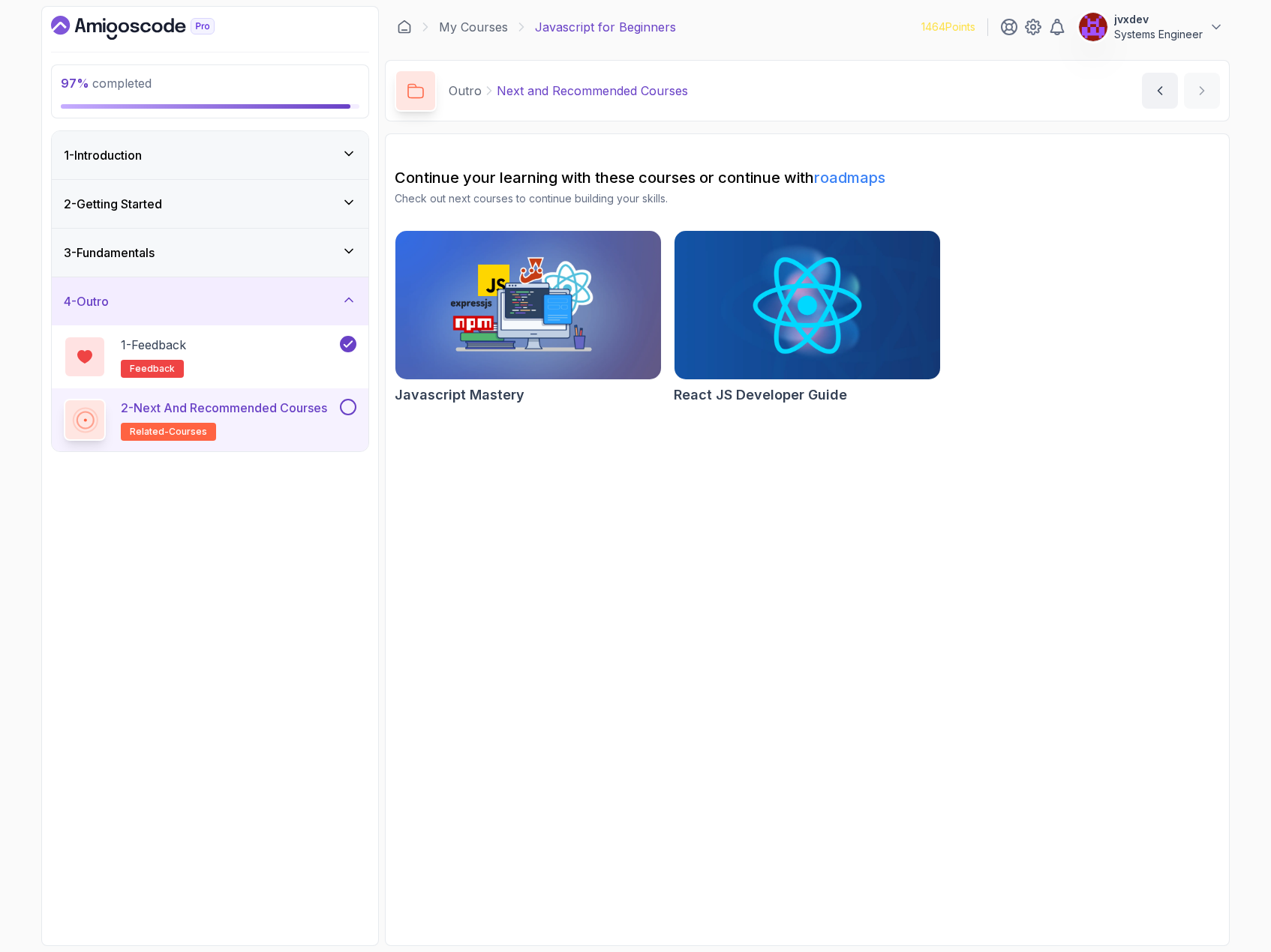
click at [351, 416] on button "2 - Next and Recommended Courses related-courses" at bounding box center [209, 420] width 292 height 42
click at [545, 324] on img at bounding box center [528, 305] width 279 height 156
click at [345, 406] on button at bounding box center [348, 407] width 17 height 17
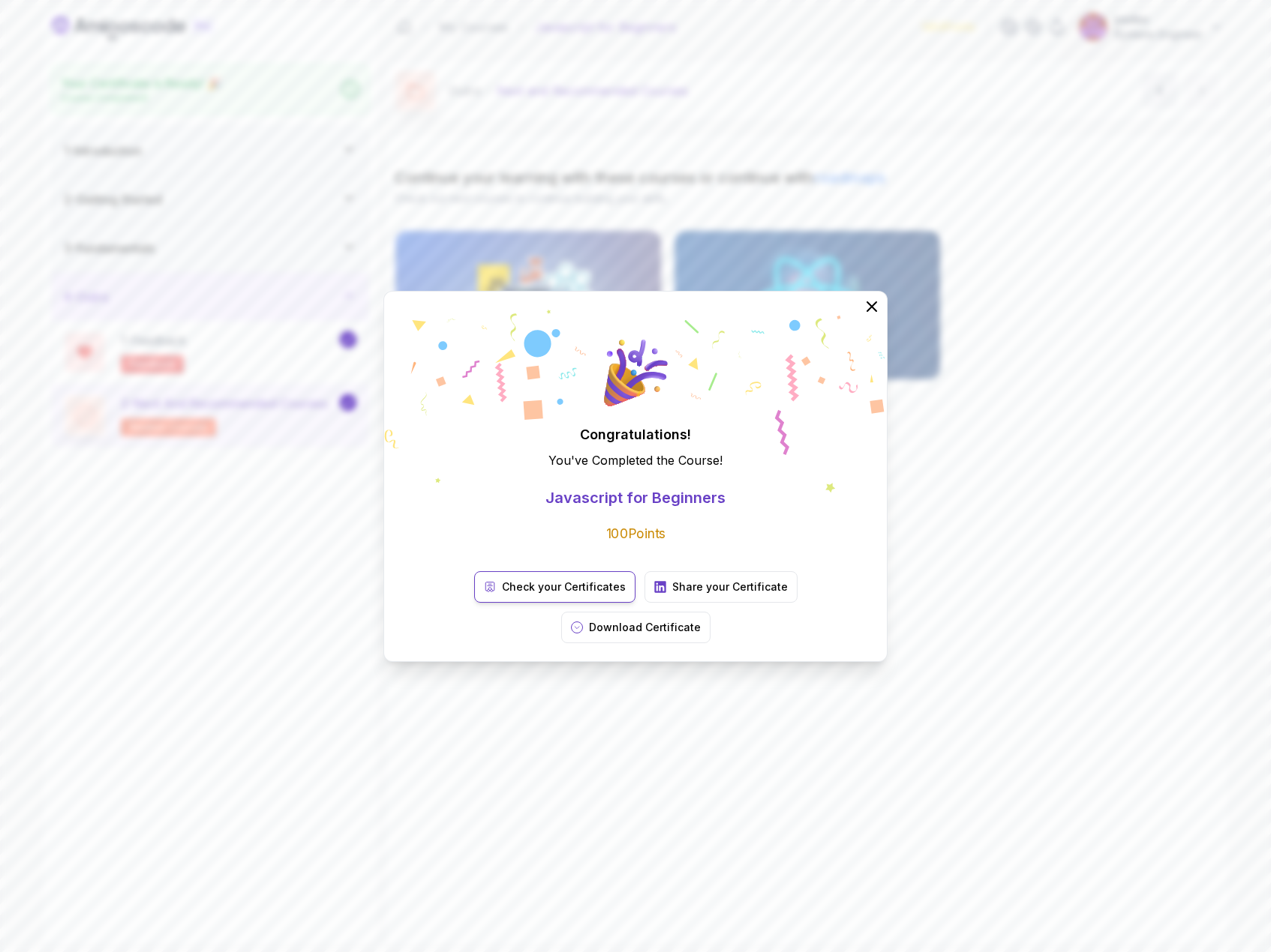
click at [502, 594] on p "Check your Certificates" at bounding box center [564, 586] width 124 height 15
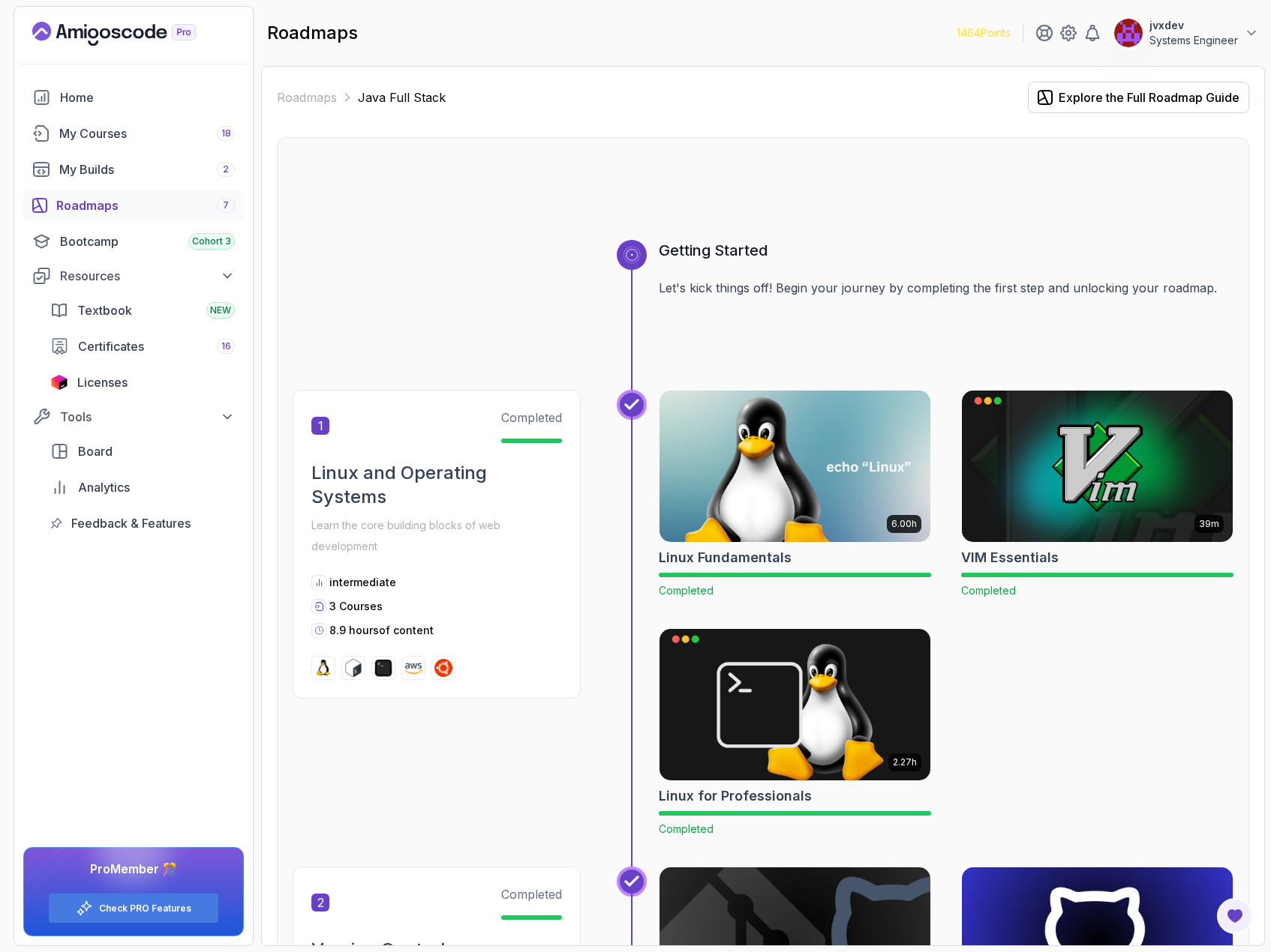
scroll to position [5030, 0]
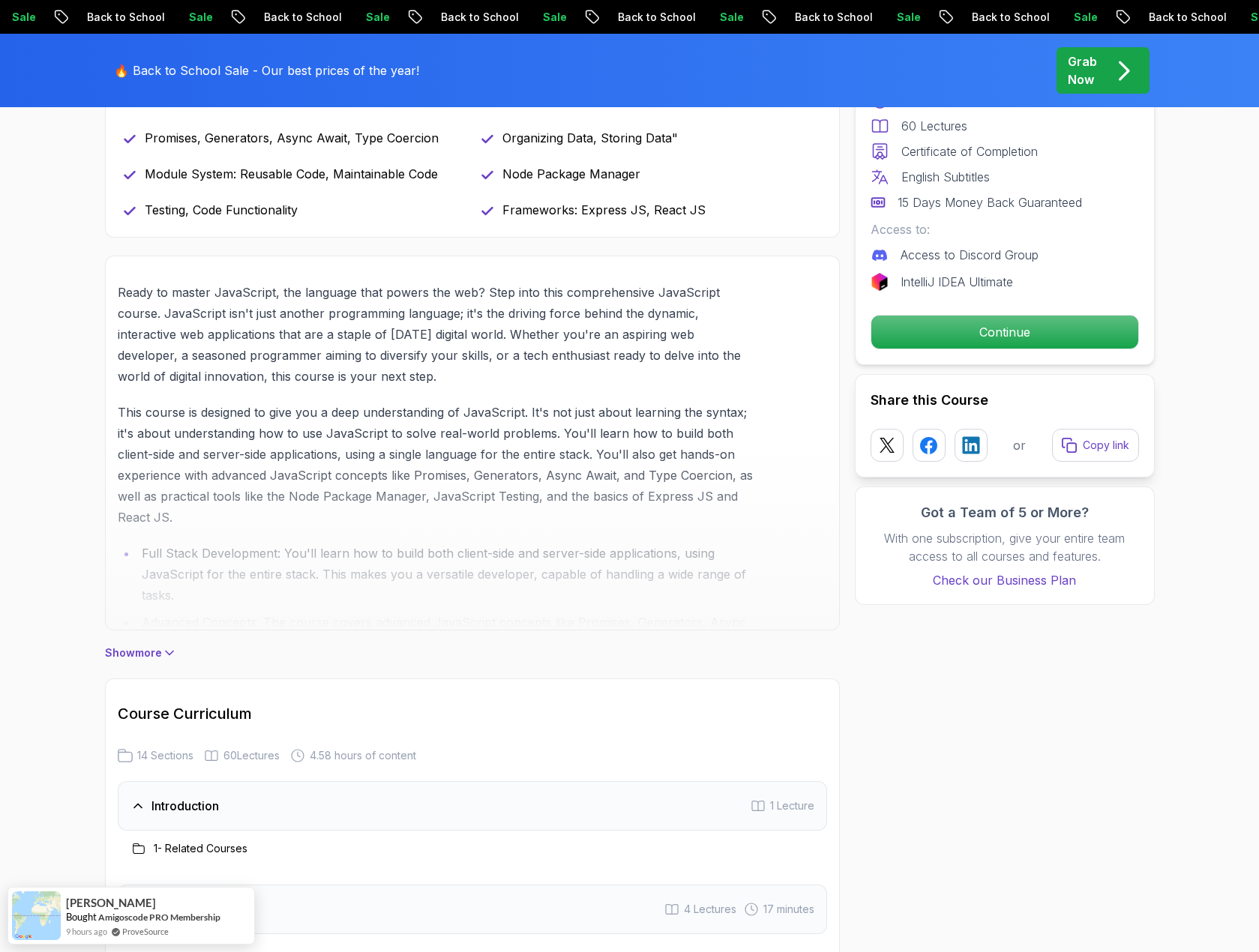
scroll to position [825, 0]
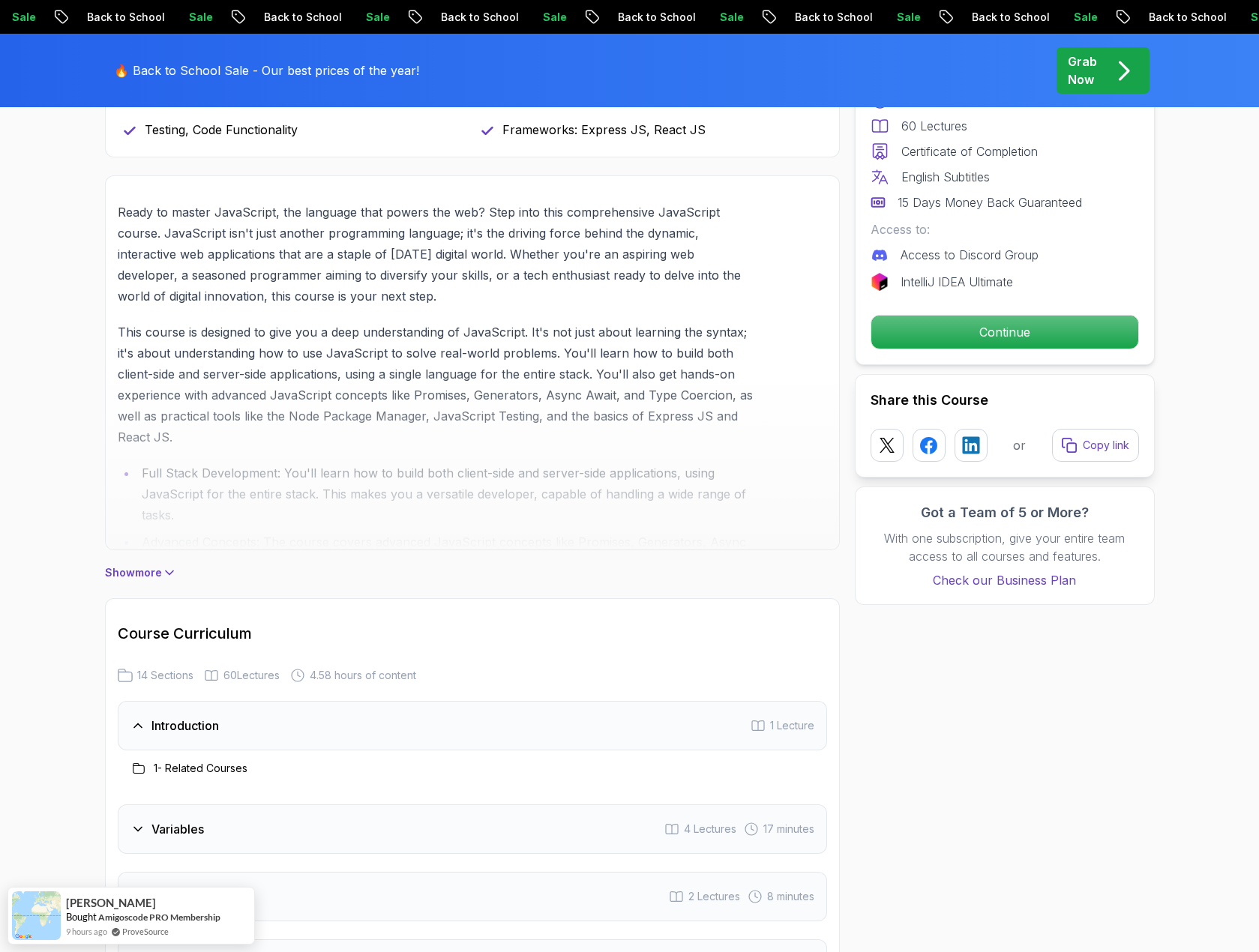
click at [144, 574] on p "Show more" at bounding box center [133, 572] width 57 height 15
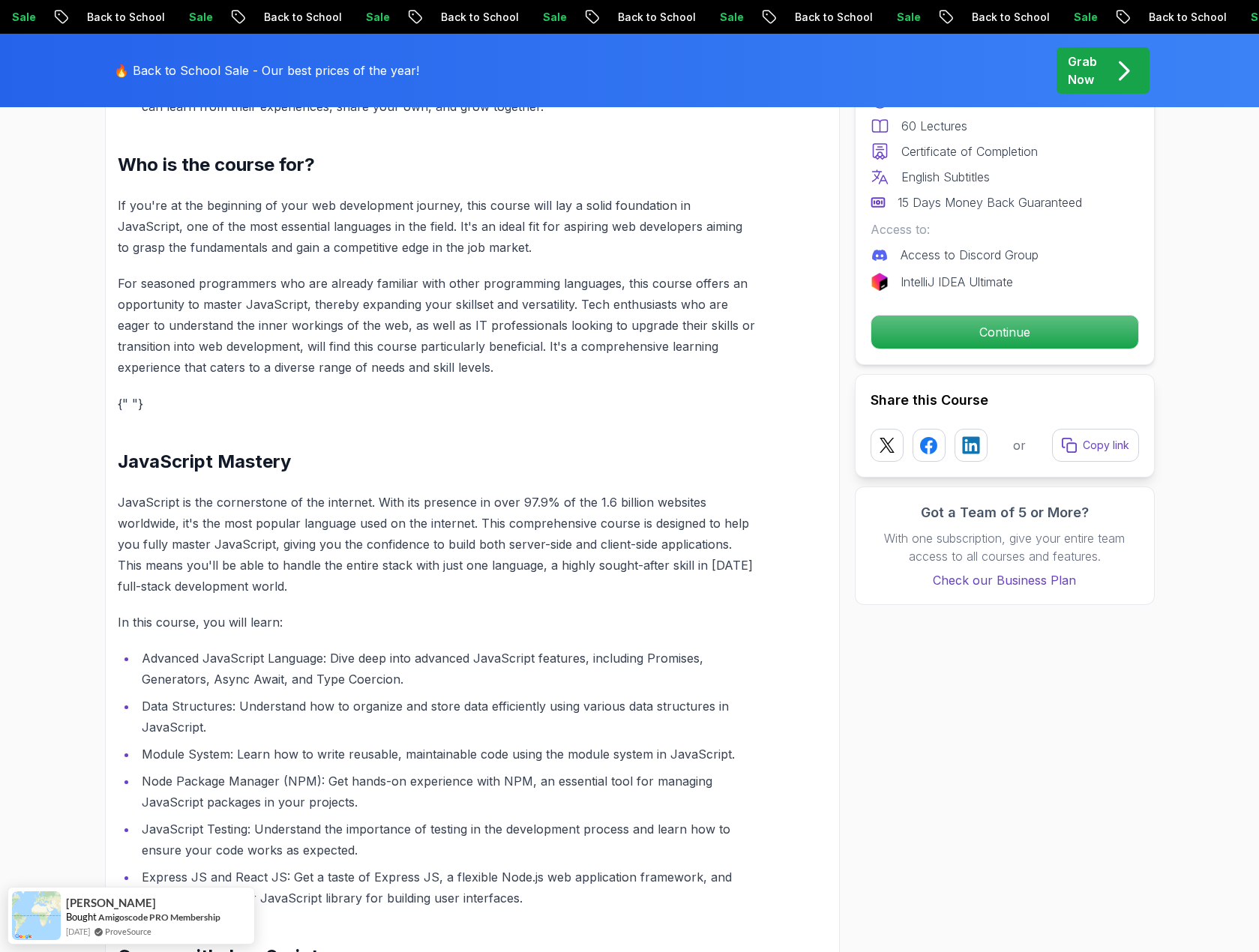
scroll to position [1275, 0]
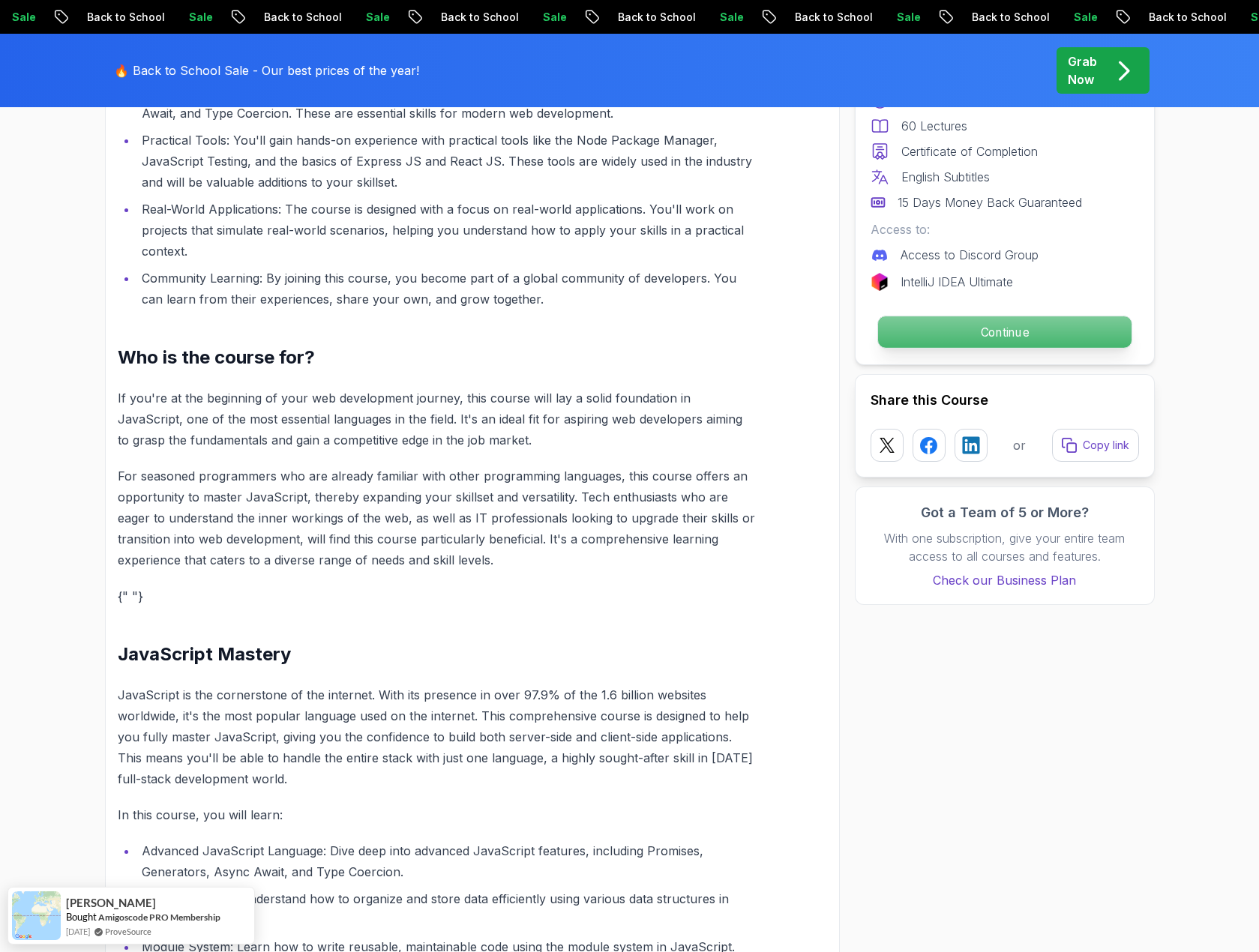
click at [982, 321] on p "Continue" at bounding box center [1004, 332] width 253 height 32
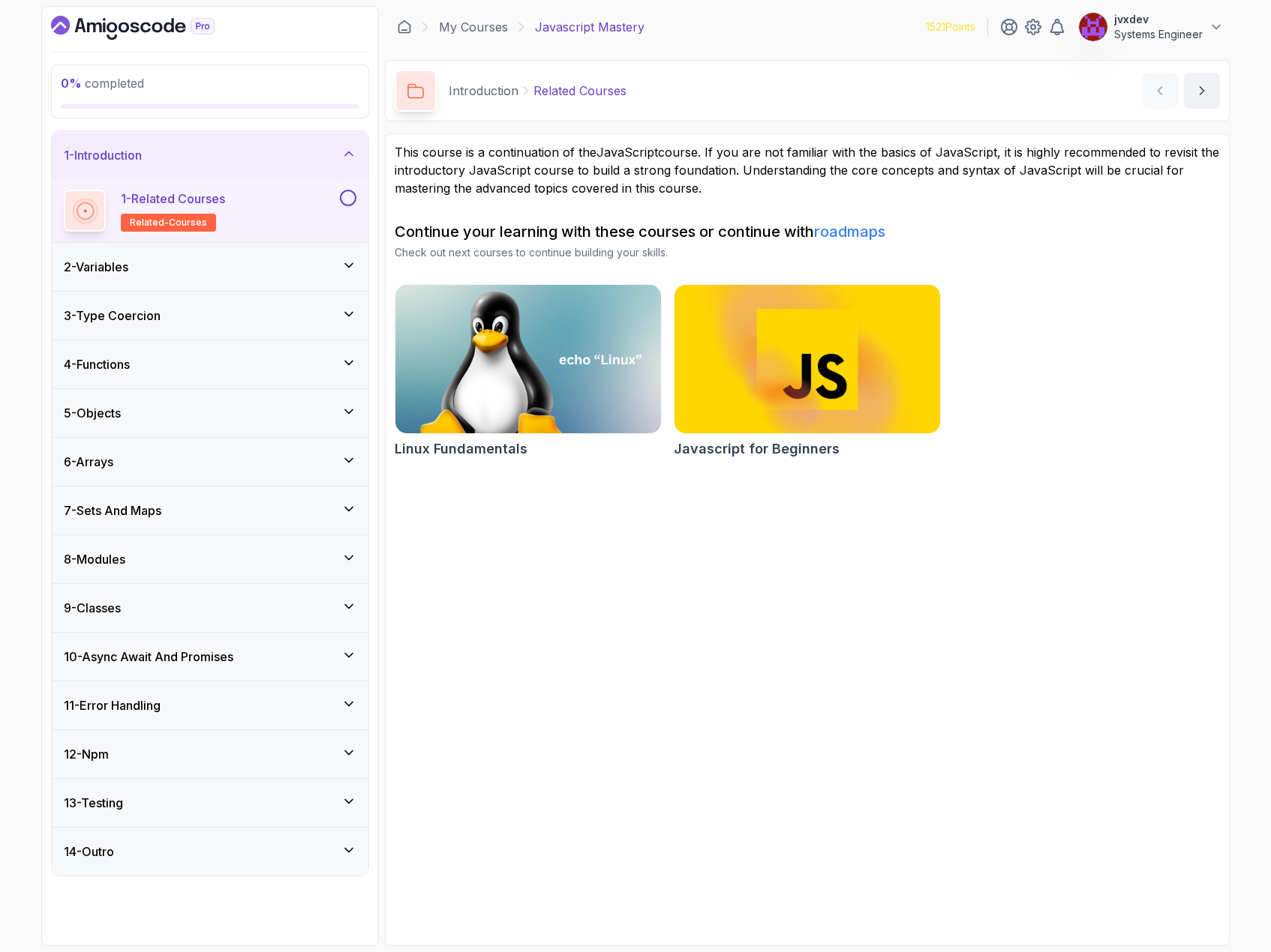
click at [348, 201] on button at bounding box center [348, 198] width 17 height 17
click at [344, 262] on icon at bounding box center [348, 265] width 15 height 15
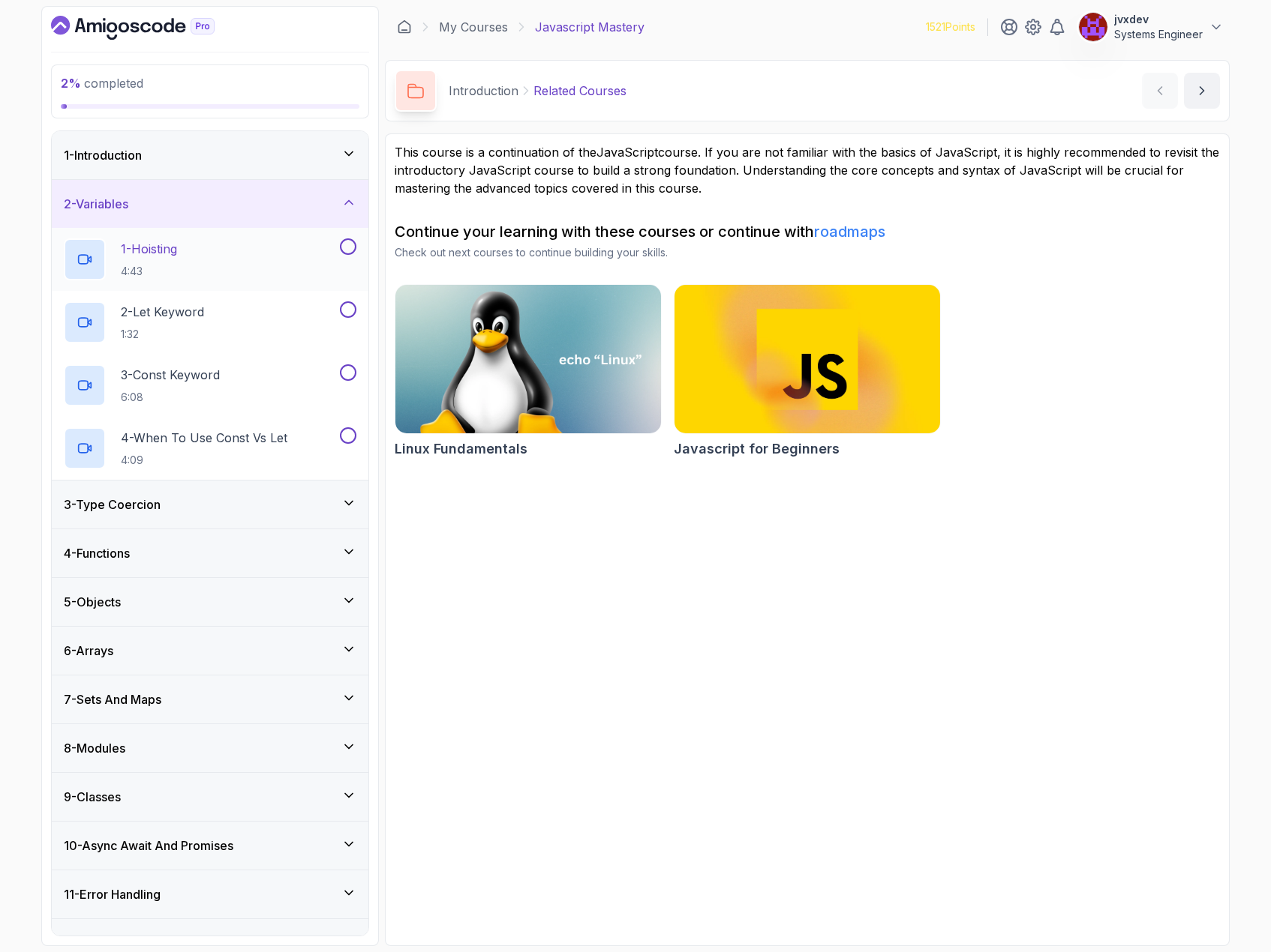
click at [311, 256] on div "1 - Hoisting 4:43" at bounding box center [200, 260] width 273 height 42
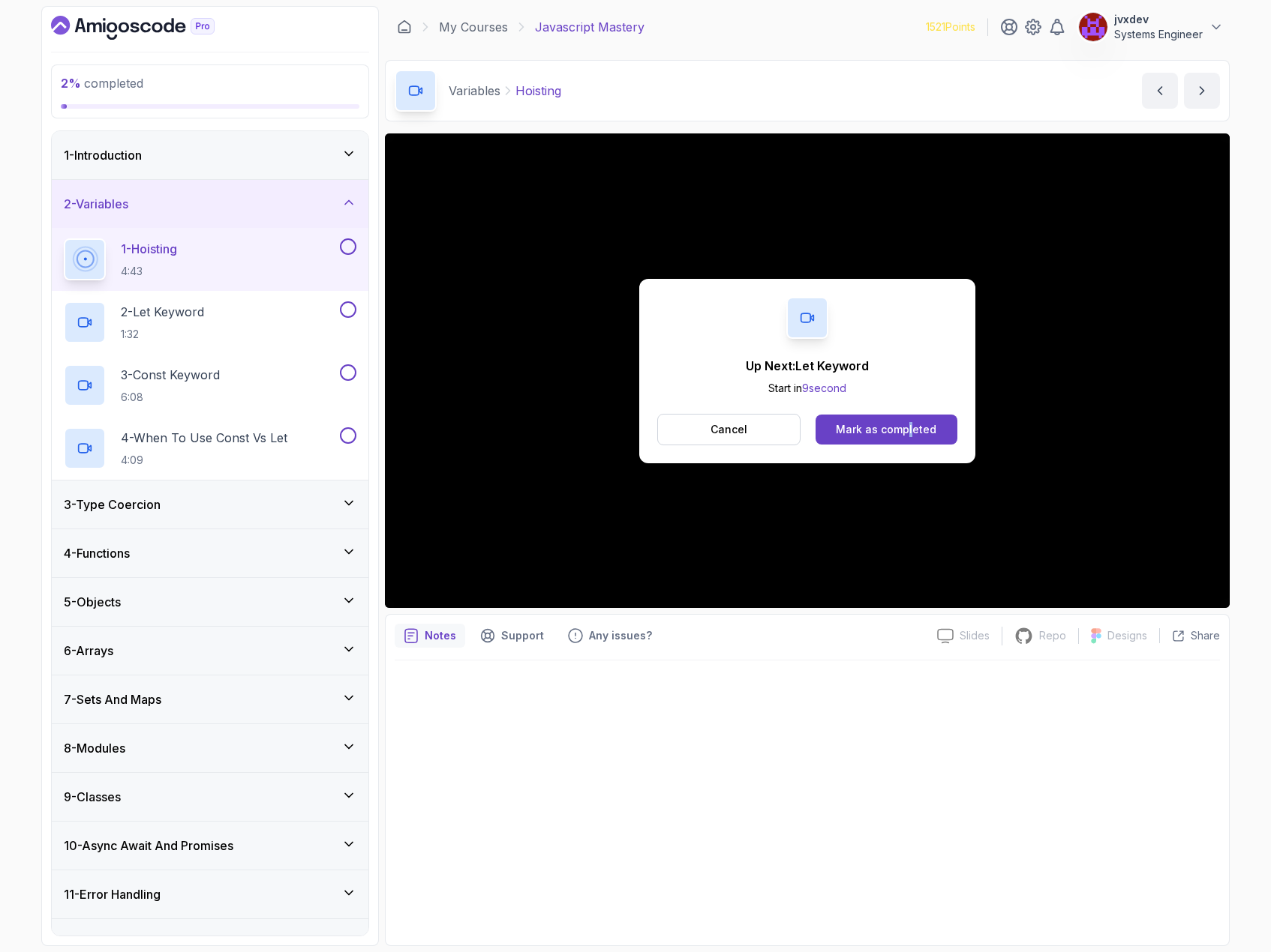
click at [910, 450] on div "Up Next: Let Keyword Start in 9 second Cancel Mark as completed" at bounding box center [807, 371] width 336 height 185
click at [908, 440] on button "Mark as completed" at bounding box center [886, 430] width 141 height 30
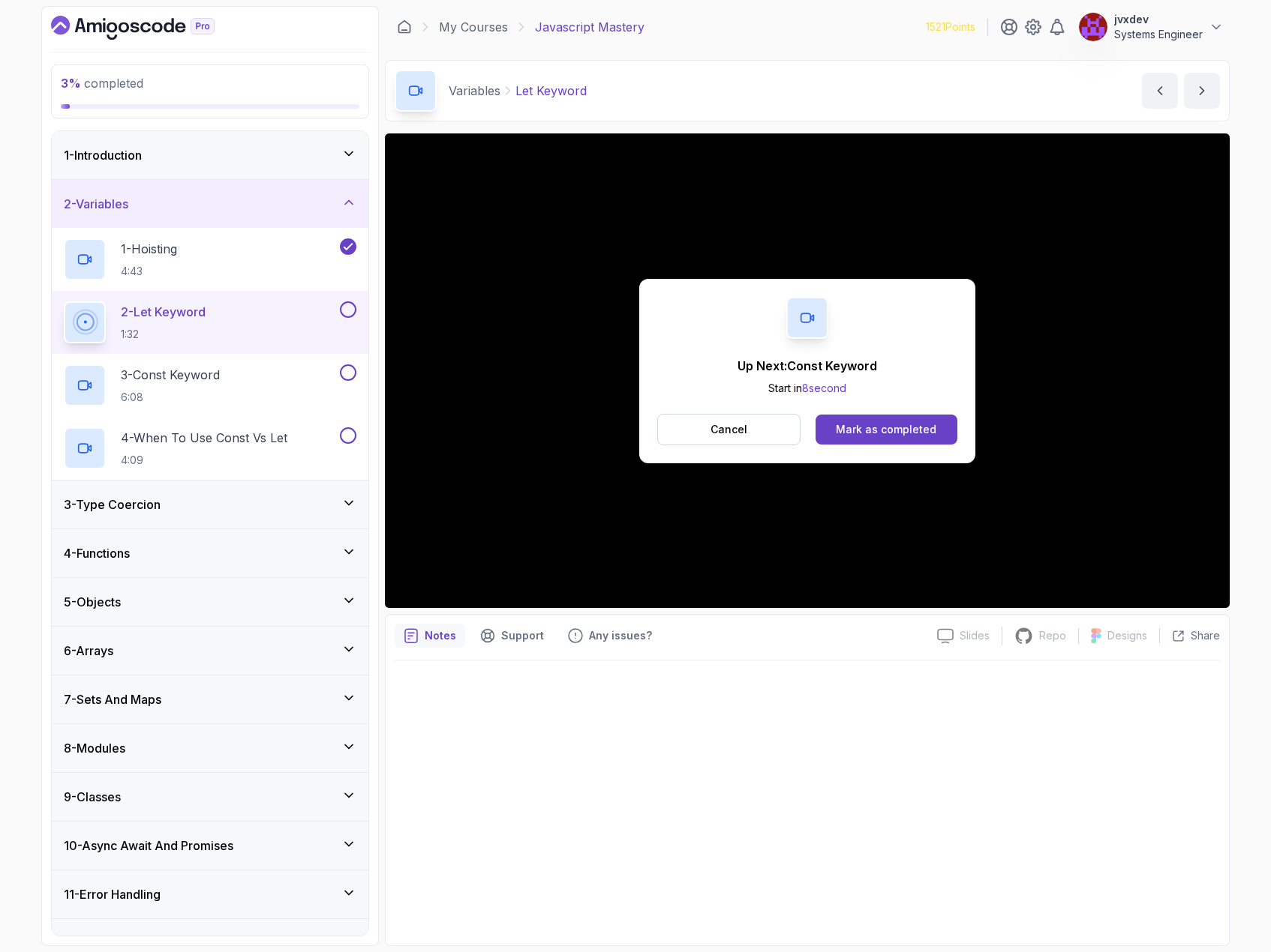
click at [937, 445] on div "Up Next: Const Keyword Start in 8 second Cancel Mark as completed" at bounding box center [807, 371] width 336 height 185
click at [918, 427] on div "Mark as completed" at bounding box center [886, 429] width 101 height 15
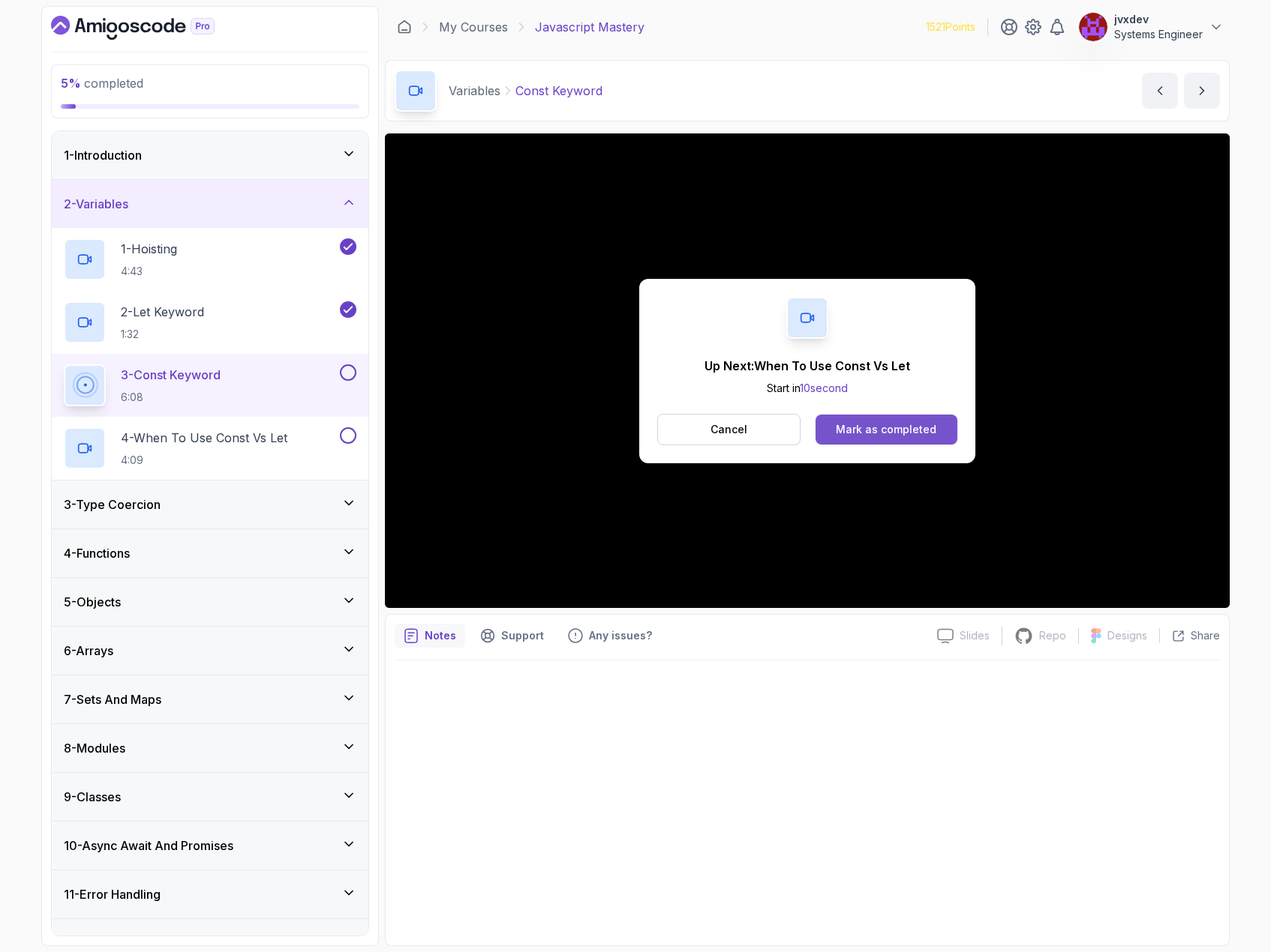
click at [878, 418] on button "Mark as completed" at bounding box center [886, 430] width 141 height 30
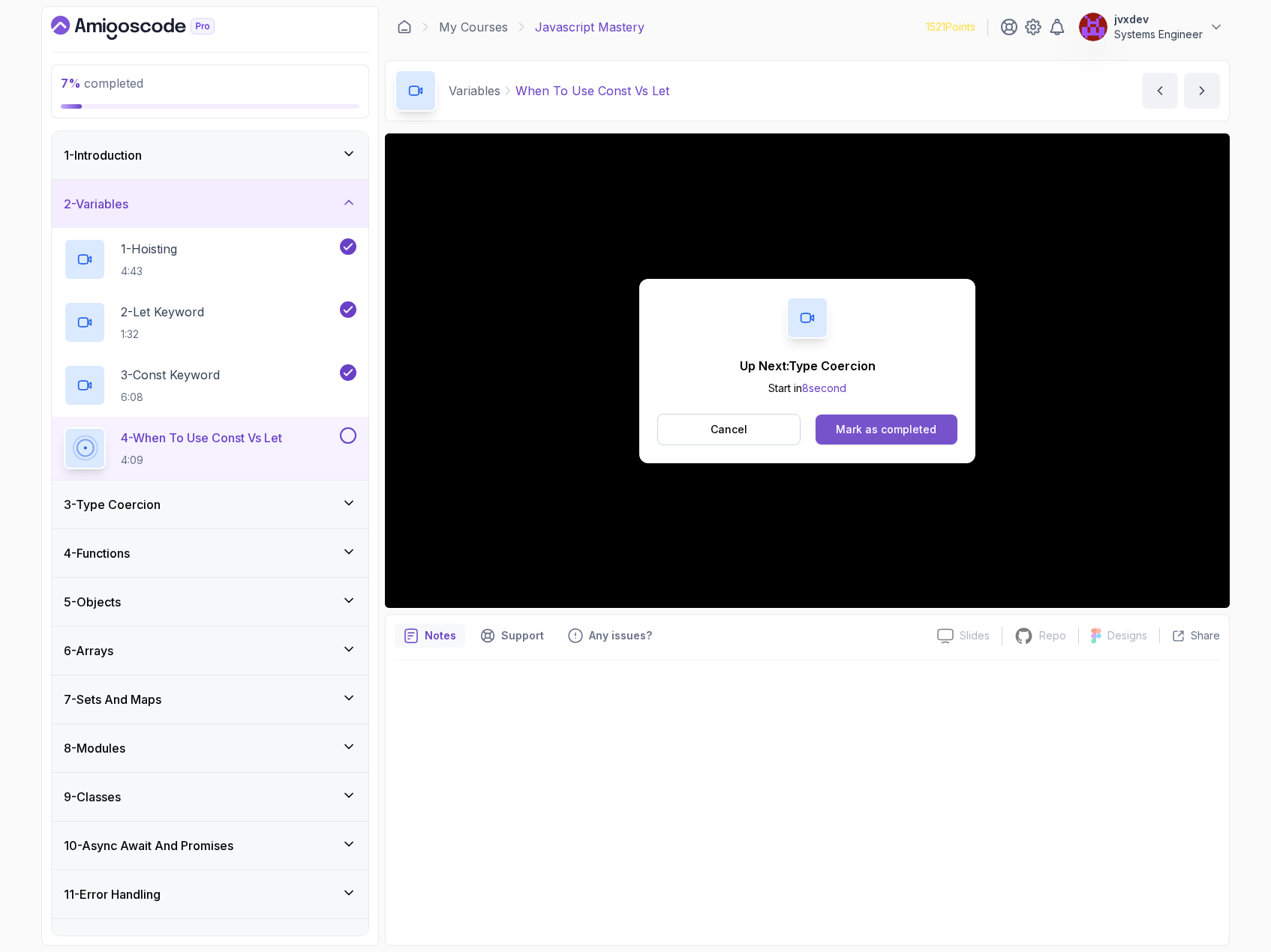
click at [838, 426] on div "Mark as completed" at bounding box center [886, 429] width 101 height 15
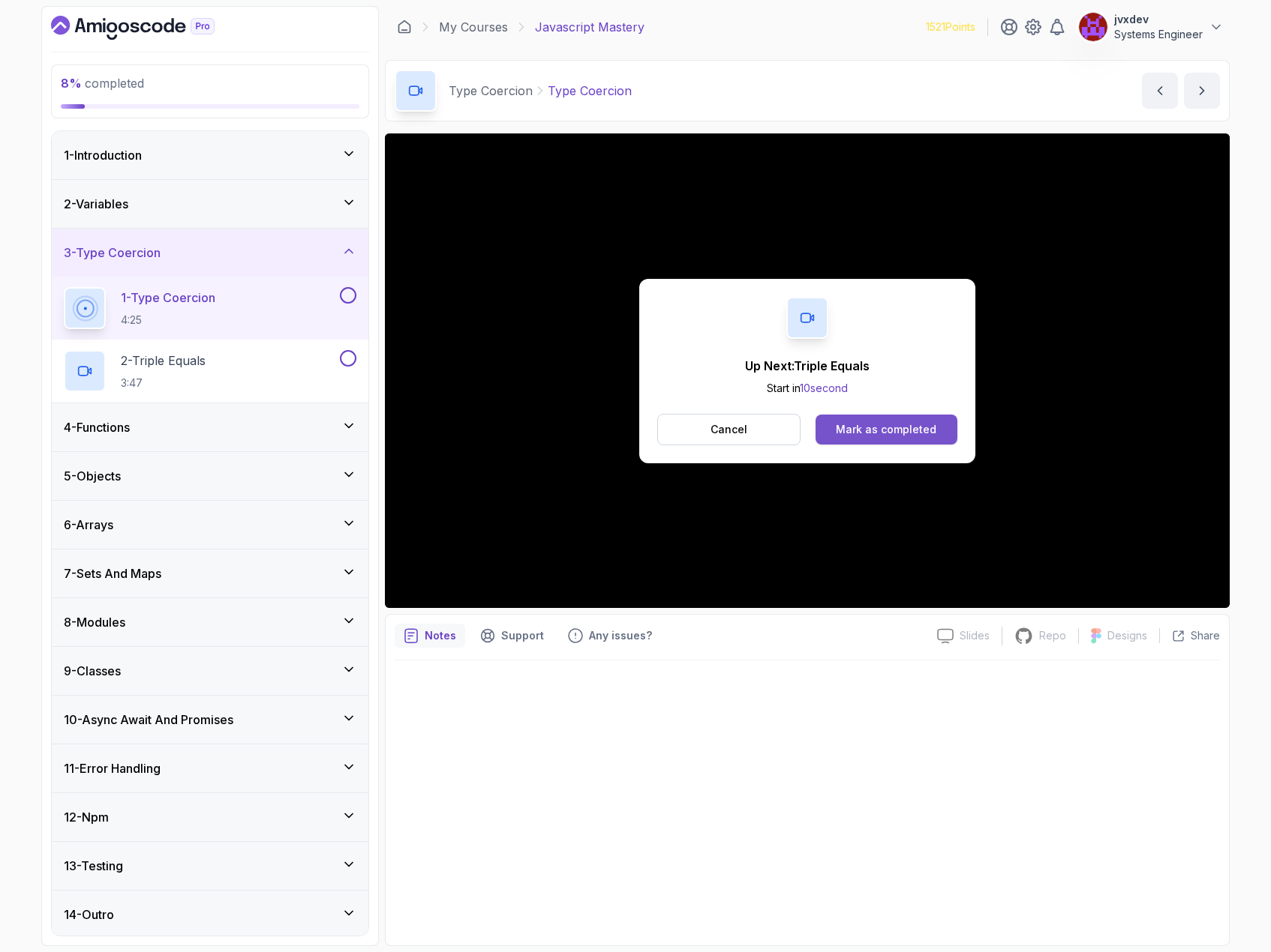
click at [921, 420] on button "Mark as completed" at bounding box center [886, 430] width 141 height 30
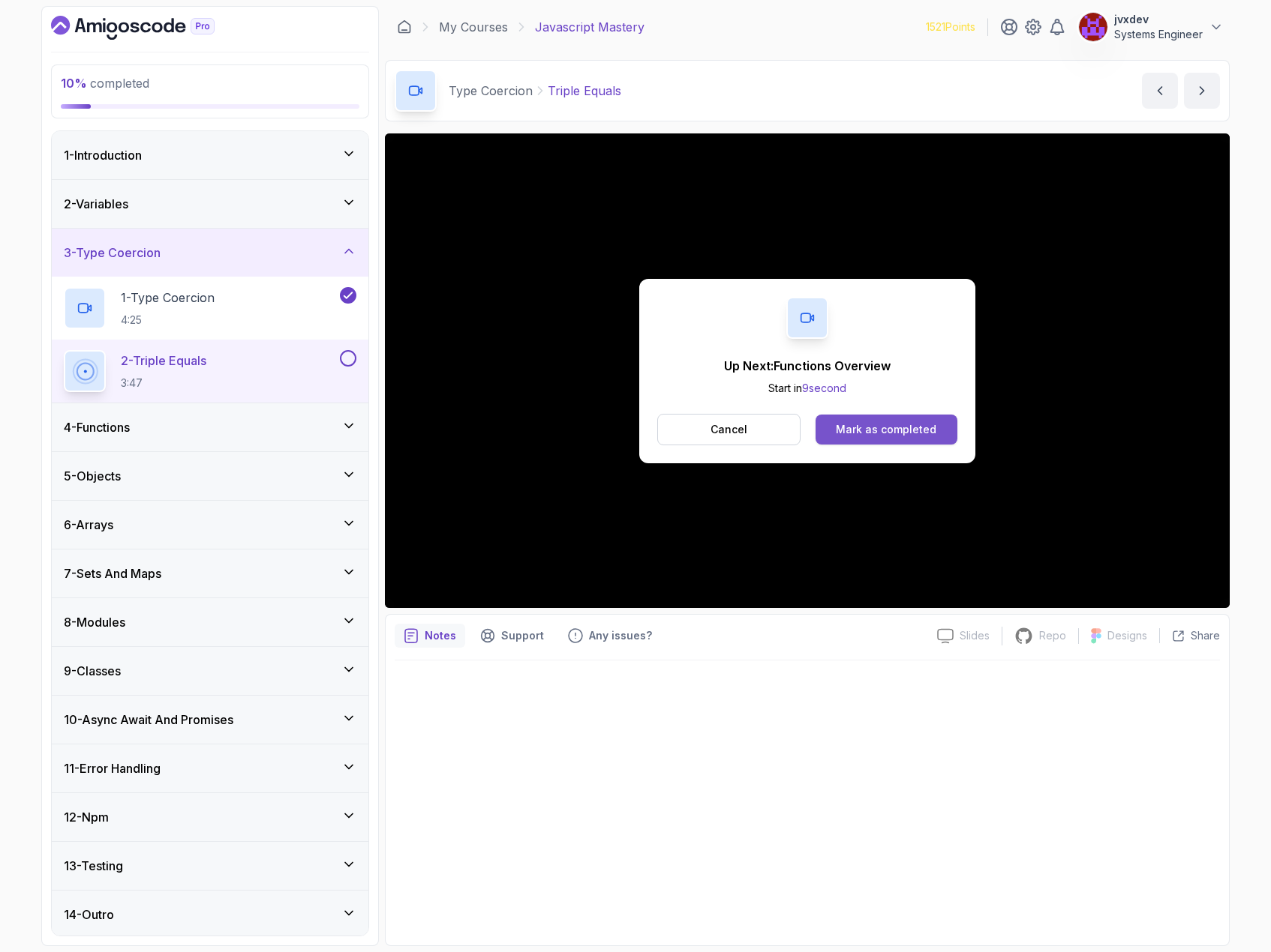
click at [934, 418] on button "Mark as completed" at bounding box center [886, 430] width 141 height 30
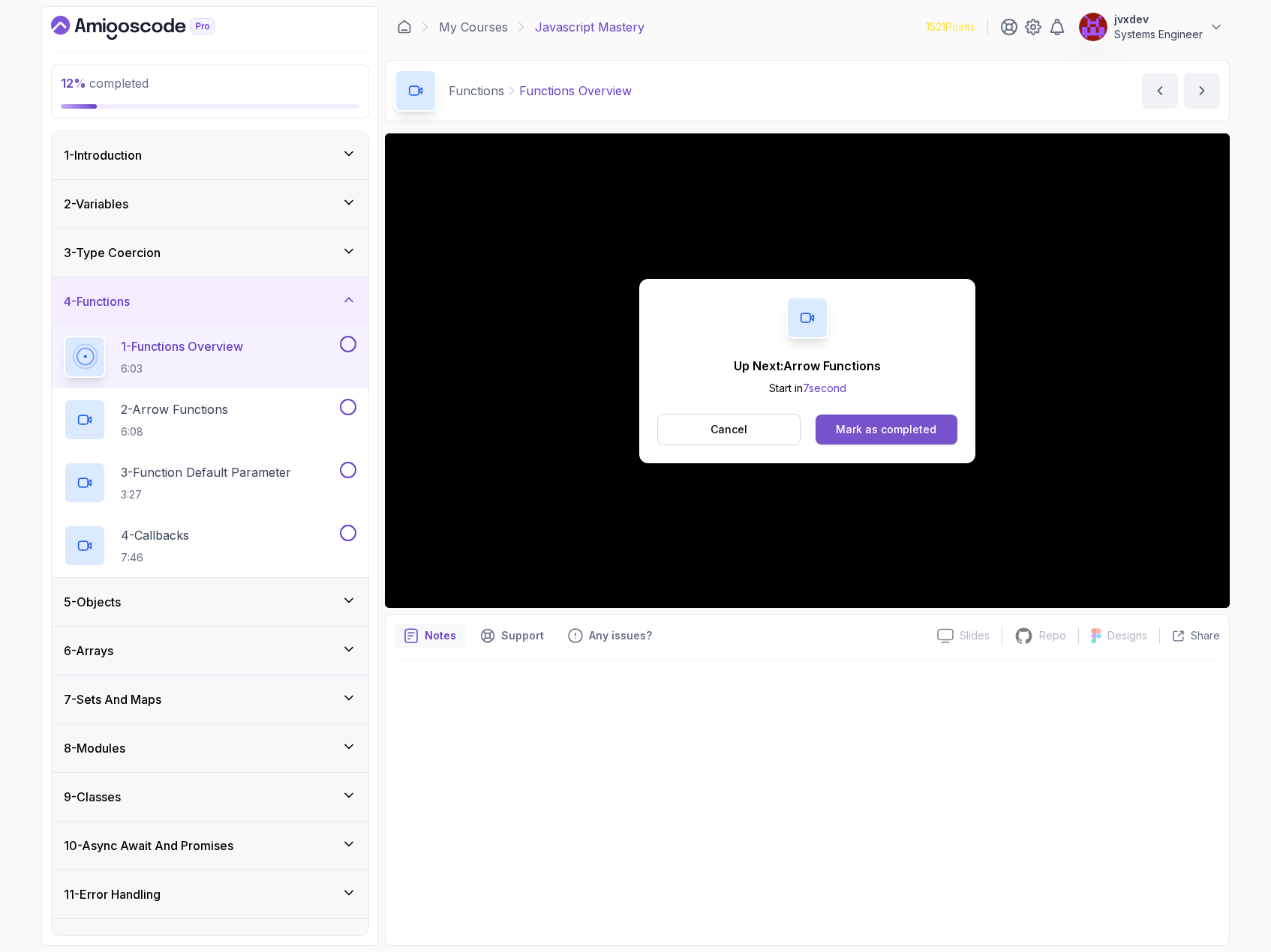
click at [901, 430] on div "Mark as completed" at bounding box center [886, 429] width 101 height 15
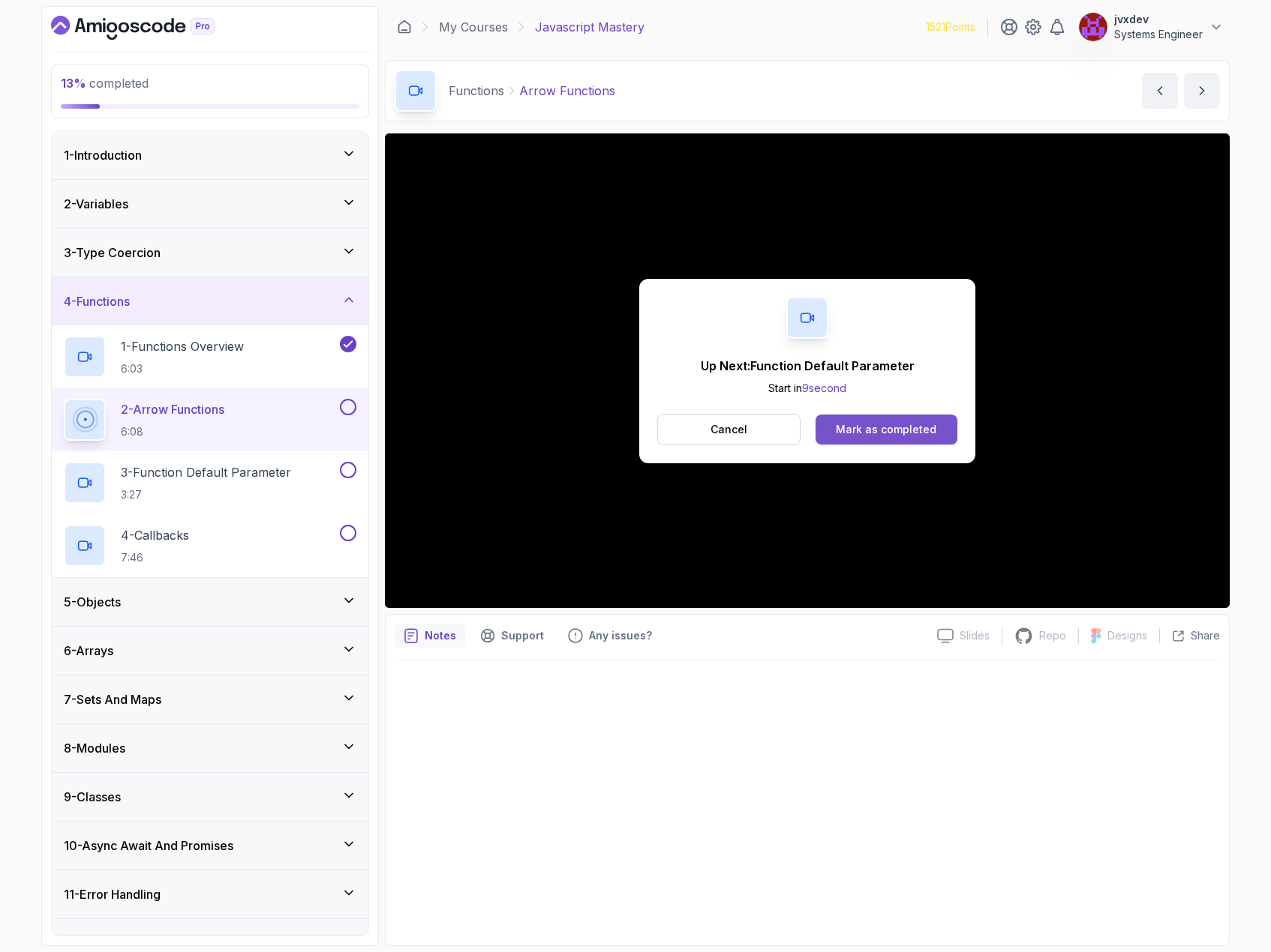
click at [897, 430] on div "Mark as completed" at bounding box center [886, 429] width 101 height 15
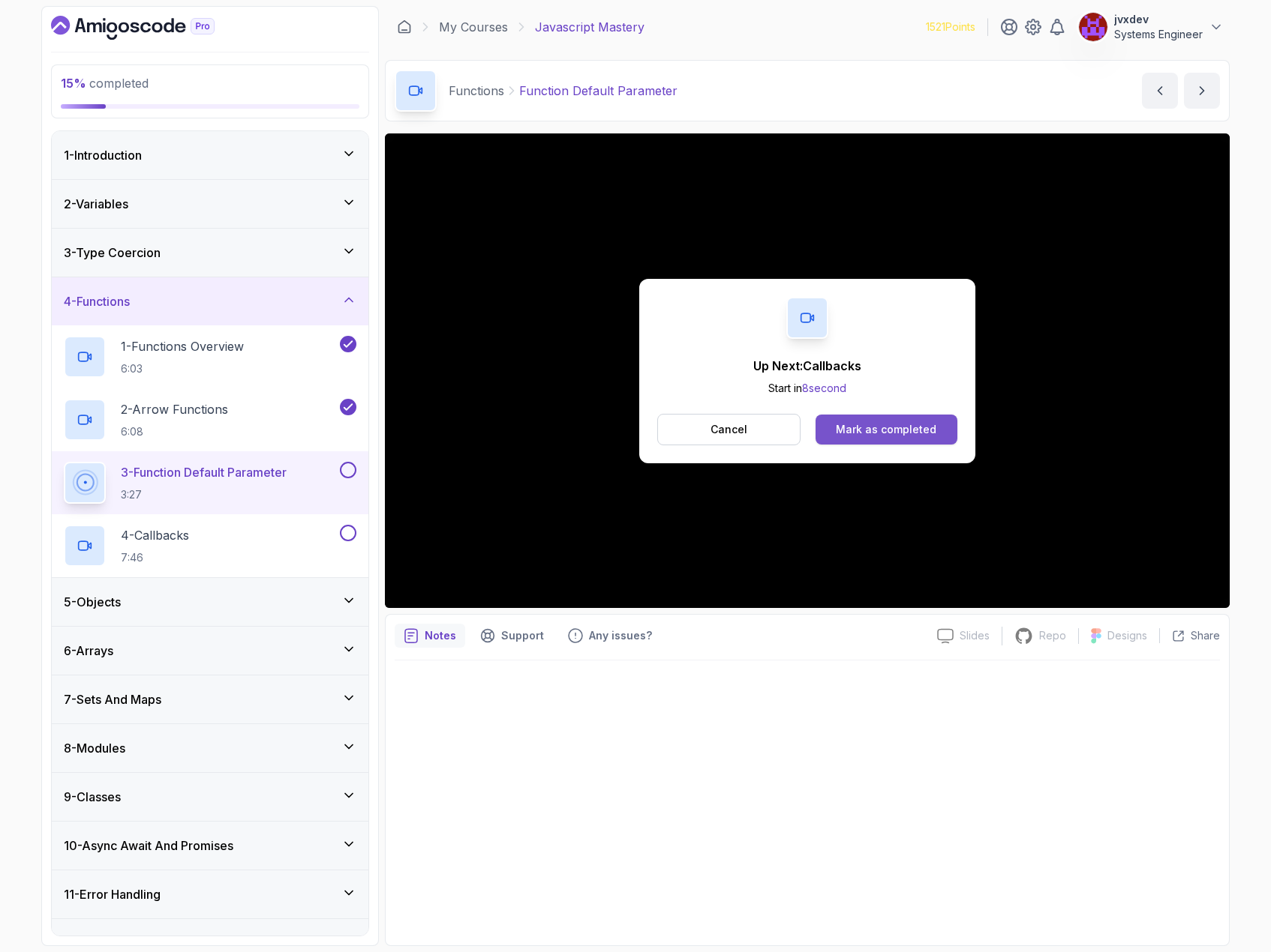
click at [858, 423] on div "Mark as completed" at bounding box center [886, 429] width 101 height 15
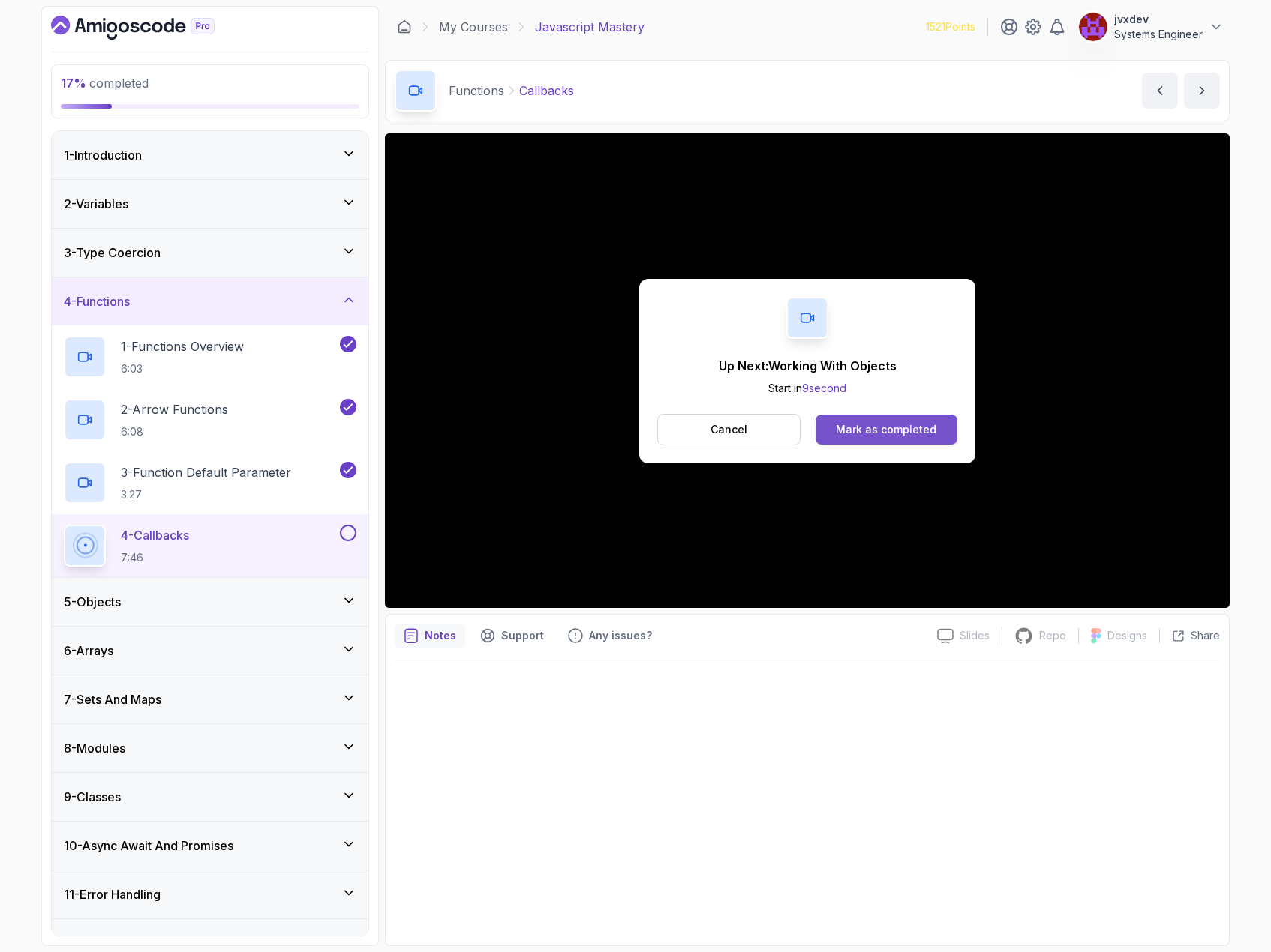
click at [932, 435] on div "Mark as completed" at bounding box center [886, 429] width 101 height 15
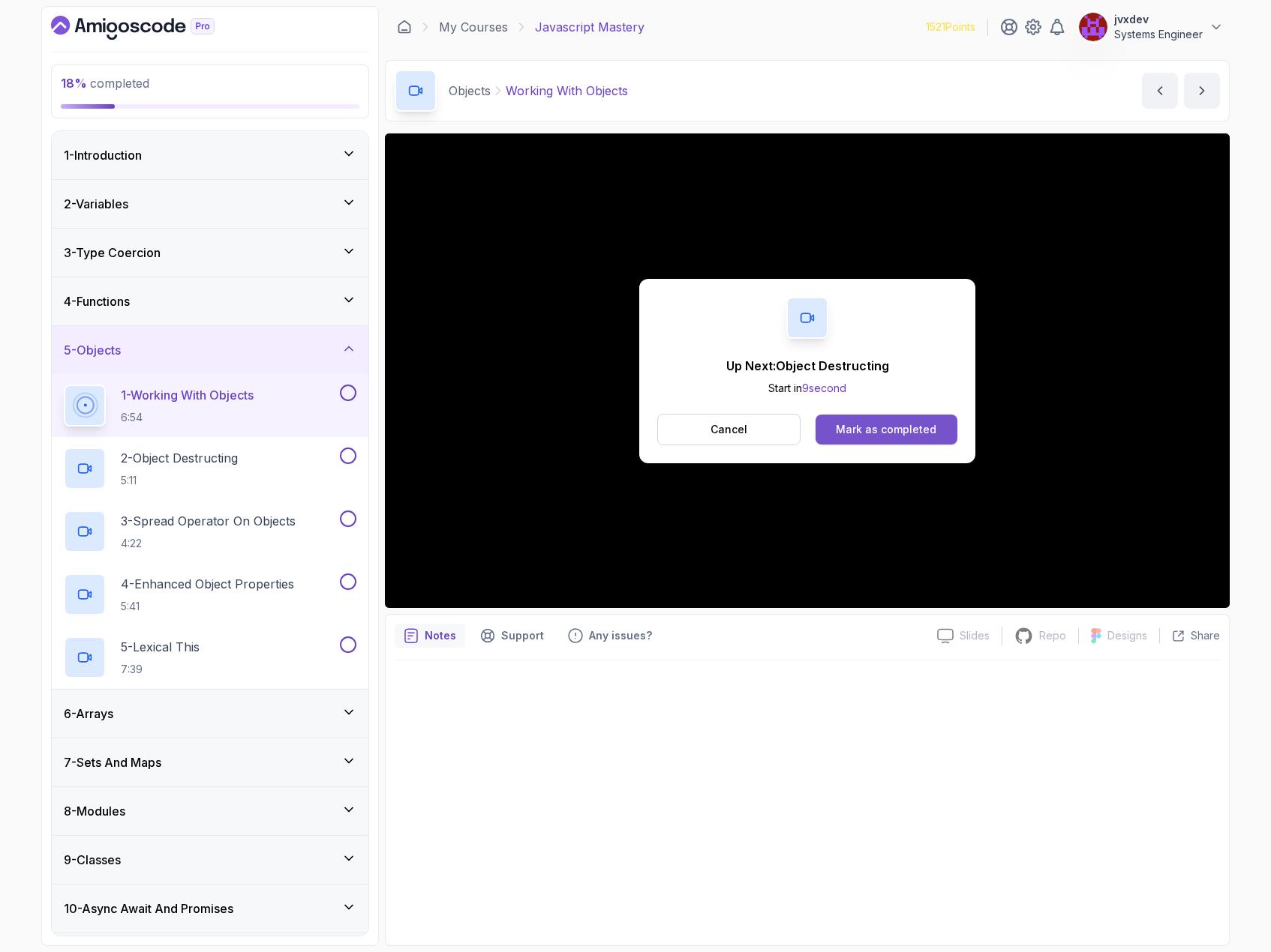
click at [888, 437] on button "Mark as completed" at bounding box center [886, 430] width 141 height 30
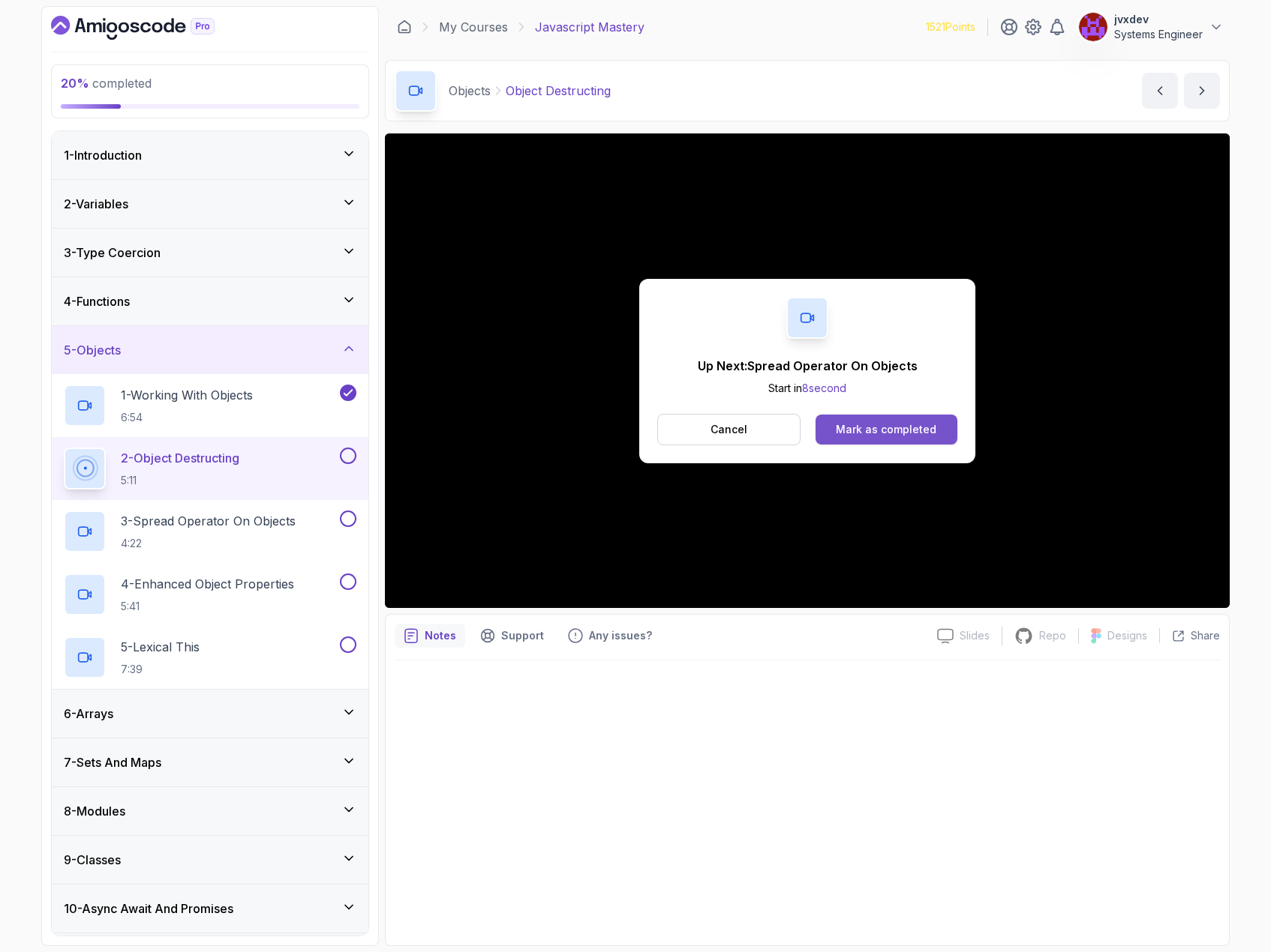
click at [897, 425] on div "Mark as completed" at bounding box center [886, 429] width 101 height 15
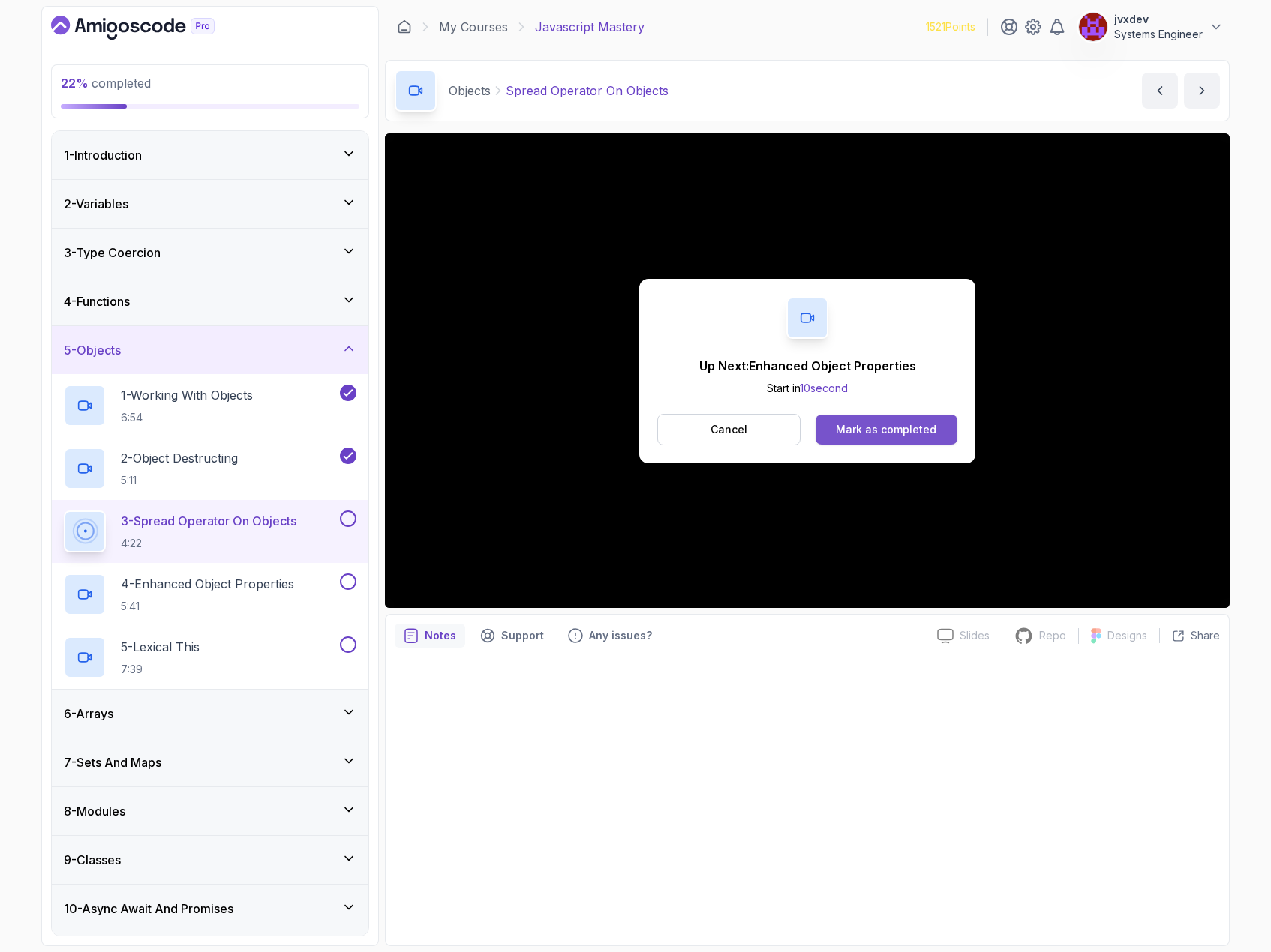
click at [855, 422] on div "Mark as completed" at bounding box center [886, 429] width 101 height 15
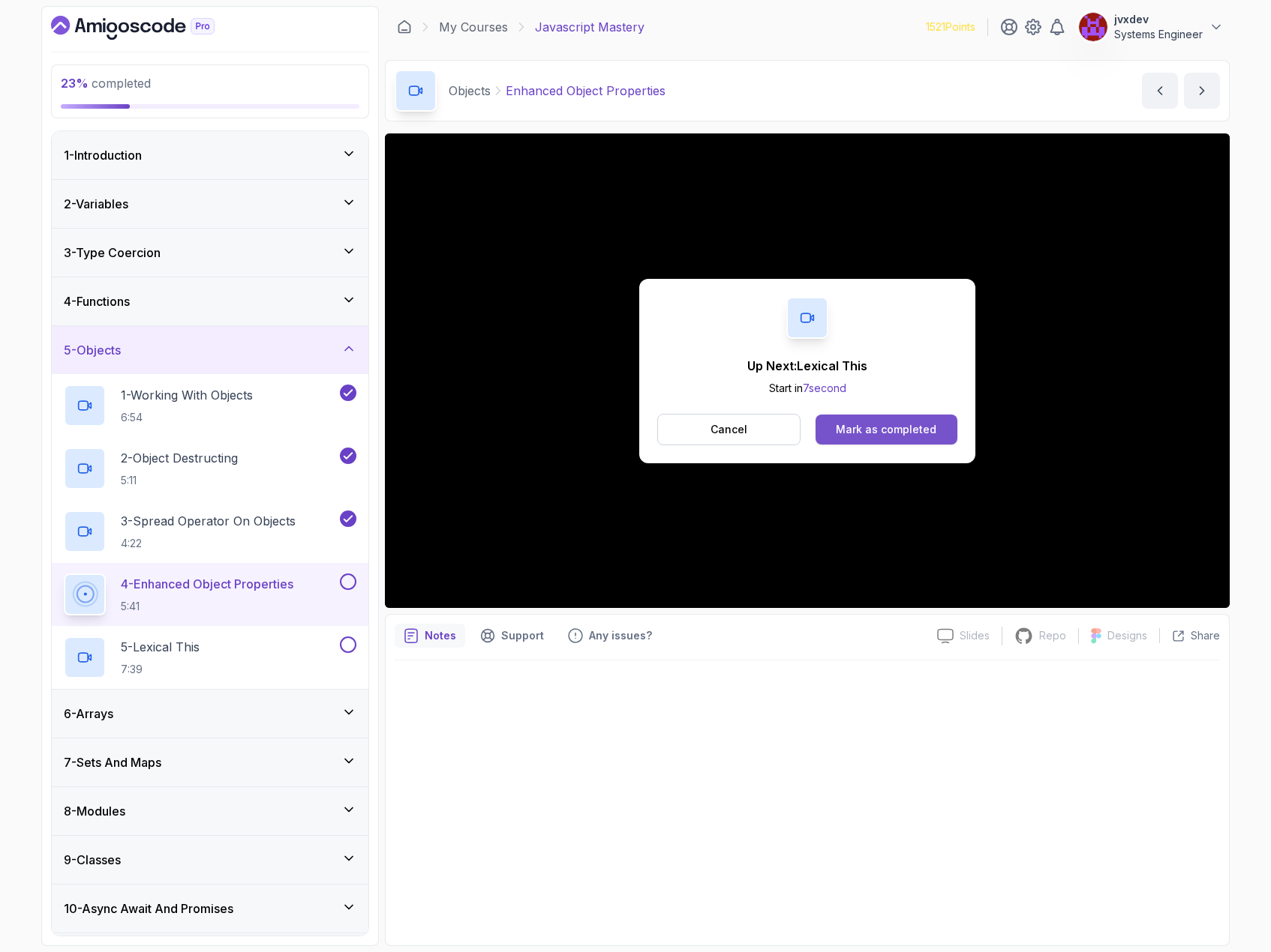
click at [934, 431] on div "Mark as completed" at bounding box center [886, 429] width 101 height 15
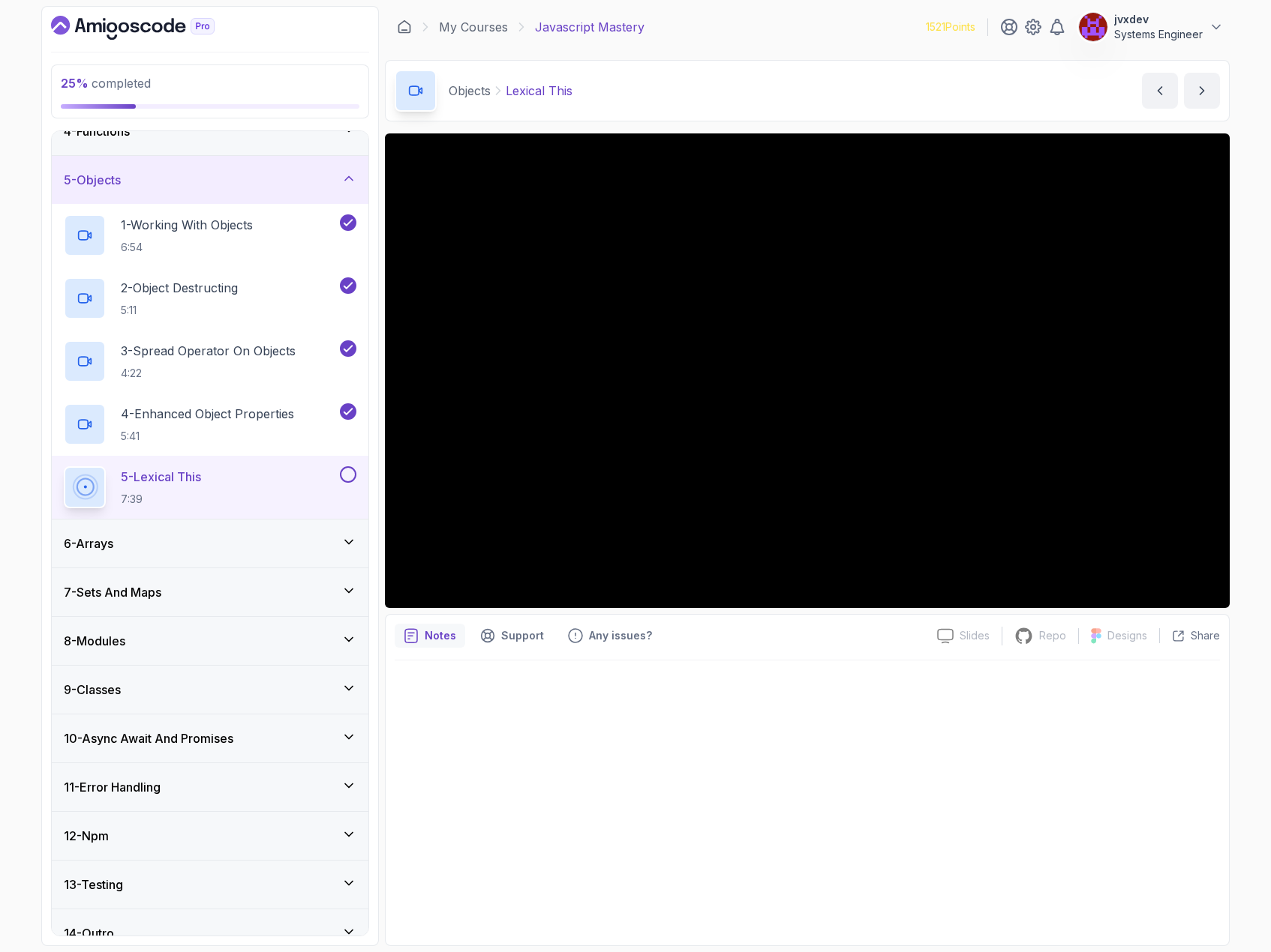
scroll to position [192, 0]
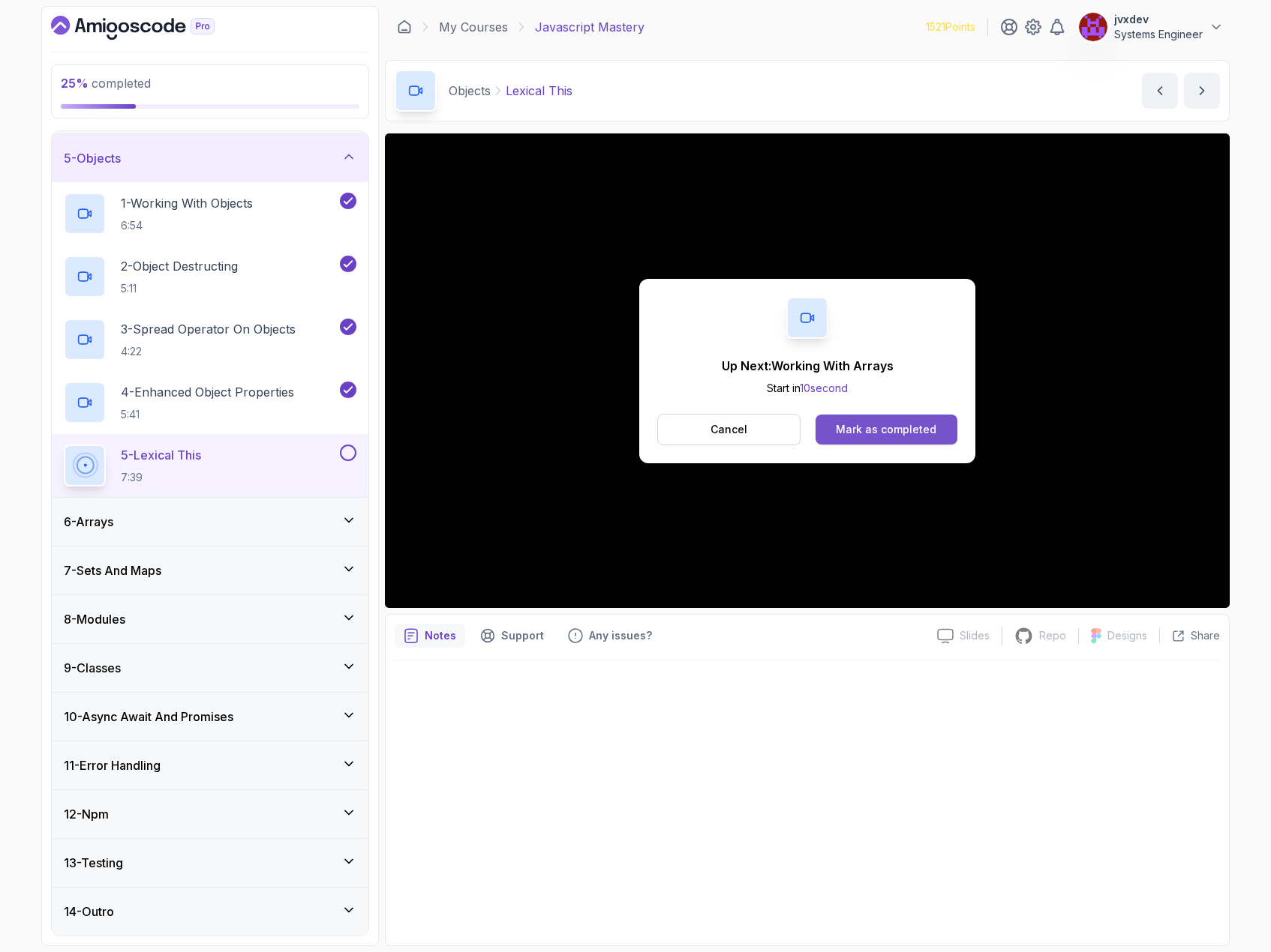
click at [940, 426] on button "Mark as completed" at bounding box center [886, 430] width 141 height 30
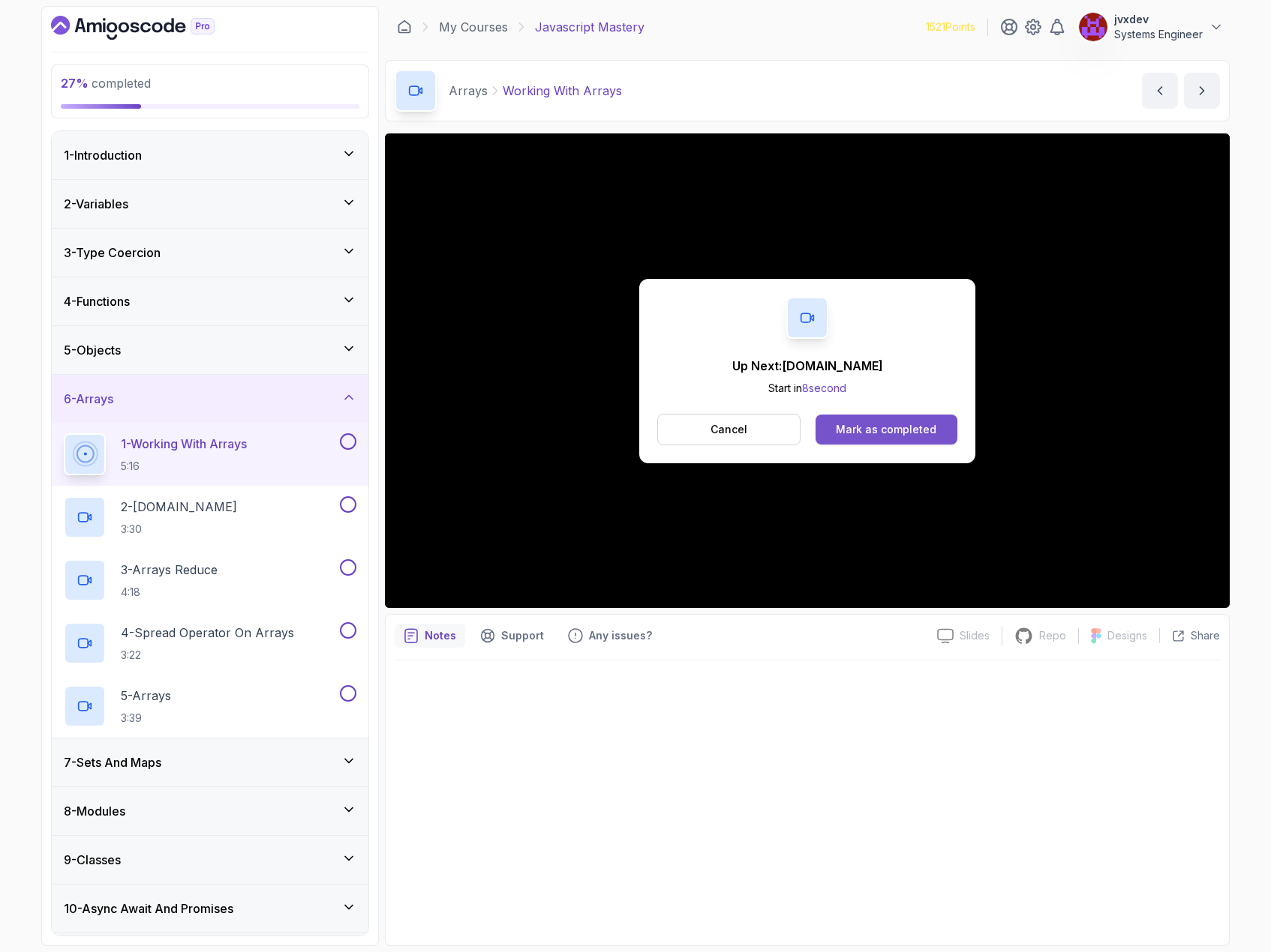
click at [897, 424] on div "Mark as completed" at bounding box center [886, 429] width 101 height 15
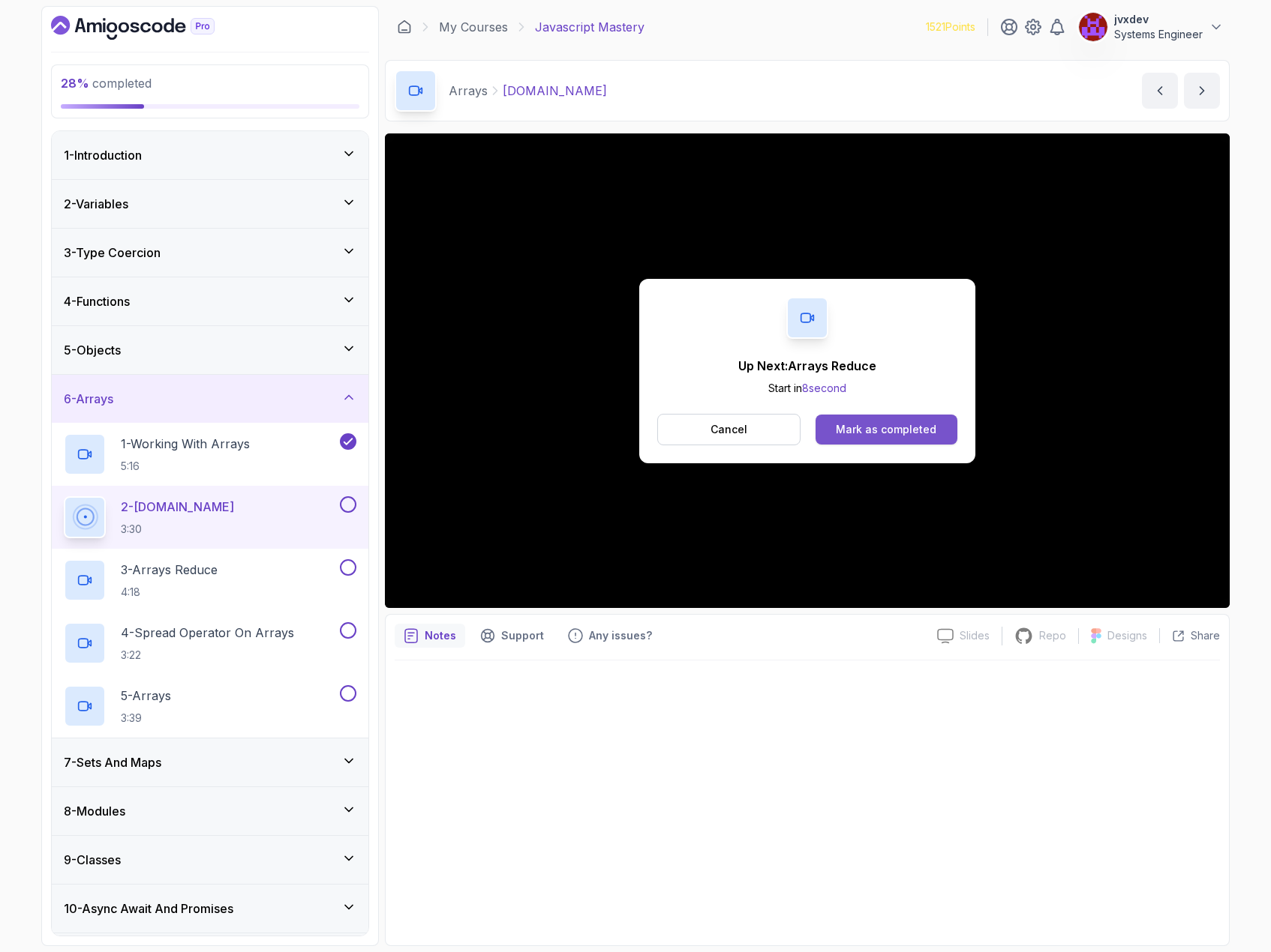
click at [851, 426] on div "Mark as completed" at bounding box center [886, 429] width 101 height 15
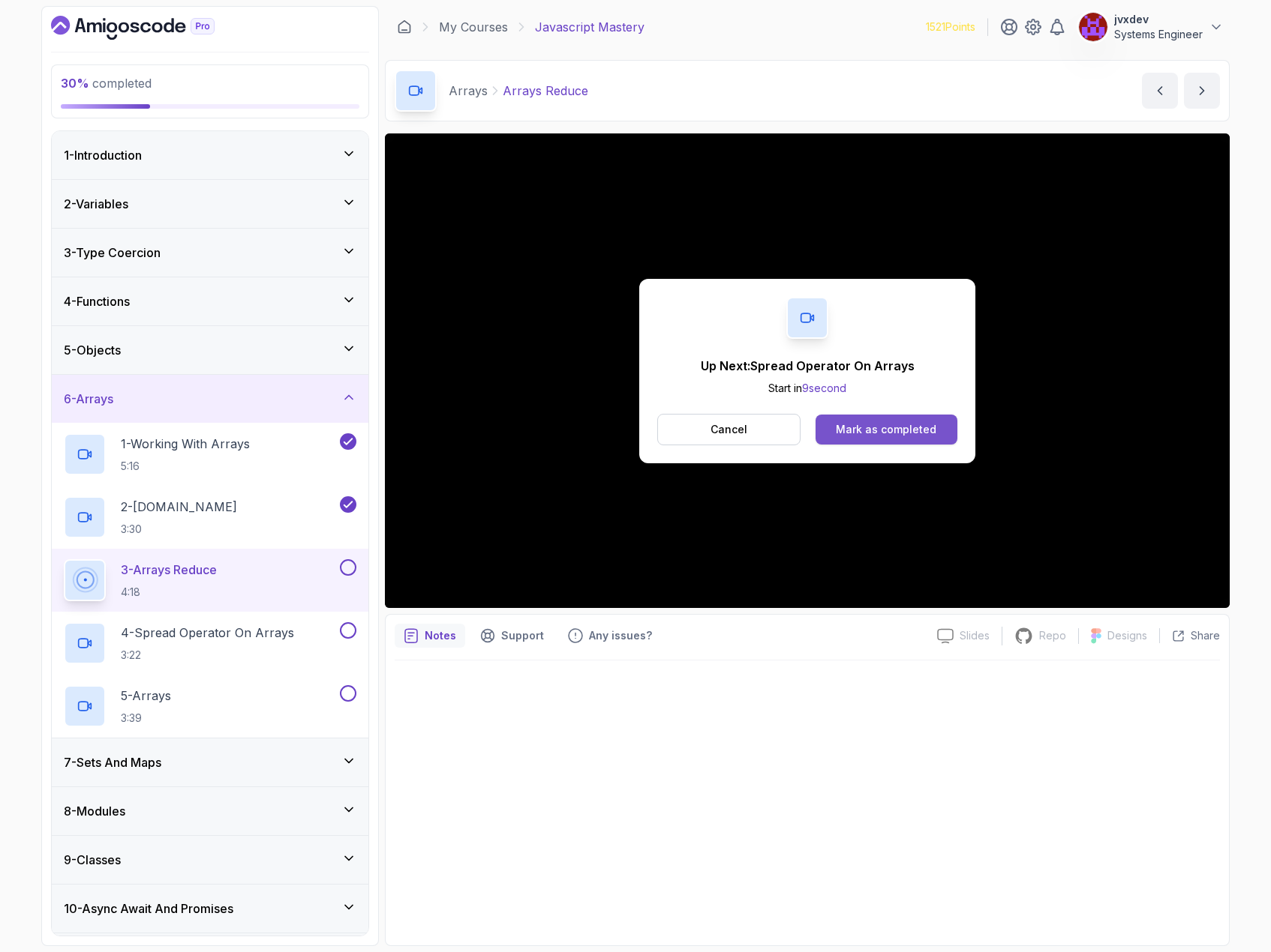
click at [909, 433] on div "Mark as completed" at bounding box center [886, 429] width 101 height 15
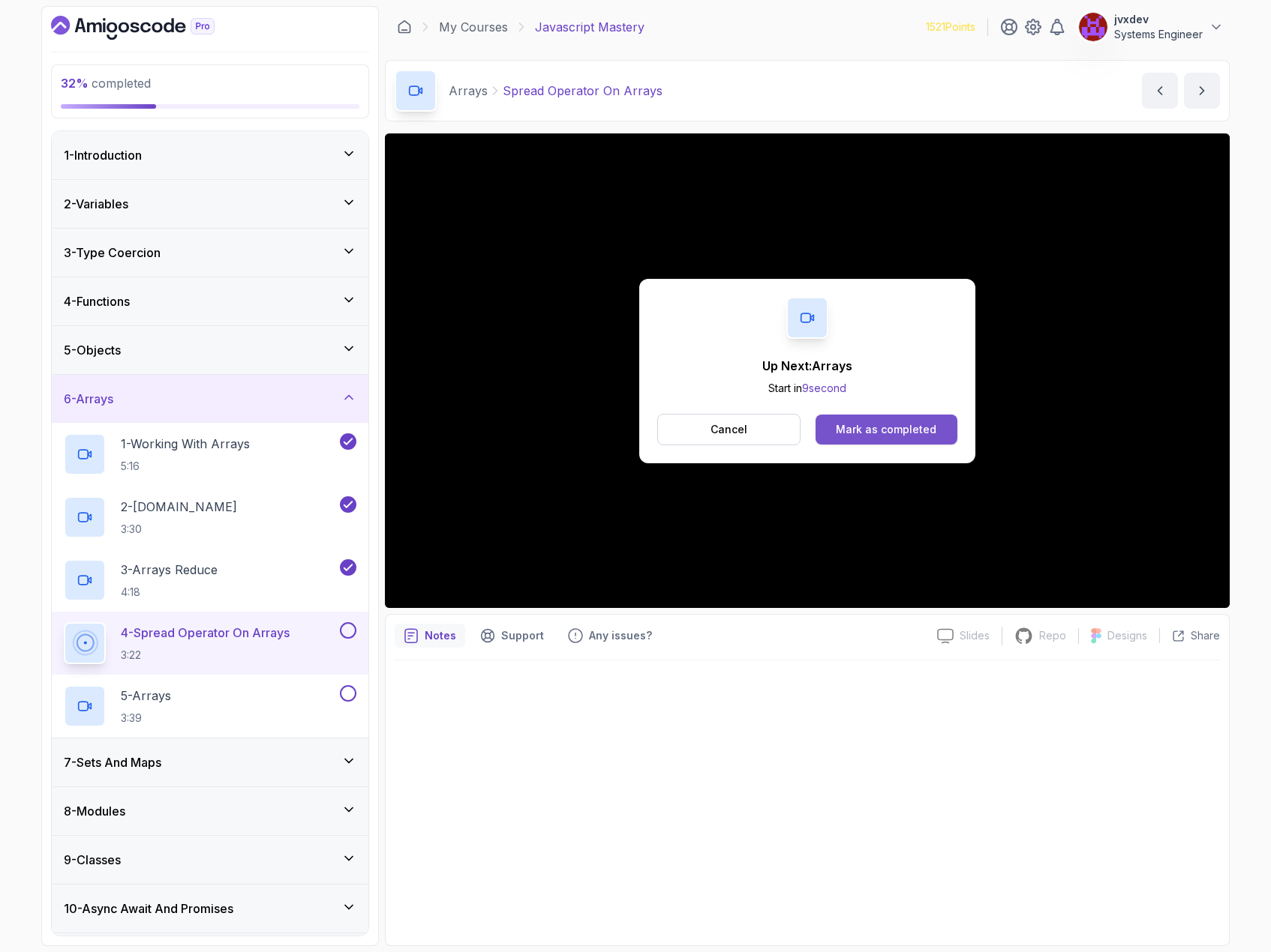
click at [927, 419] on button "Mark as completed" at bounding box center [886, 430] width 141 height 30
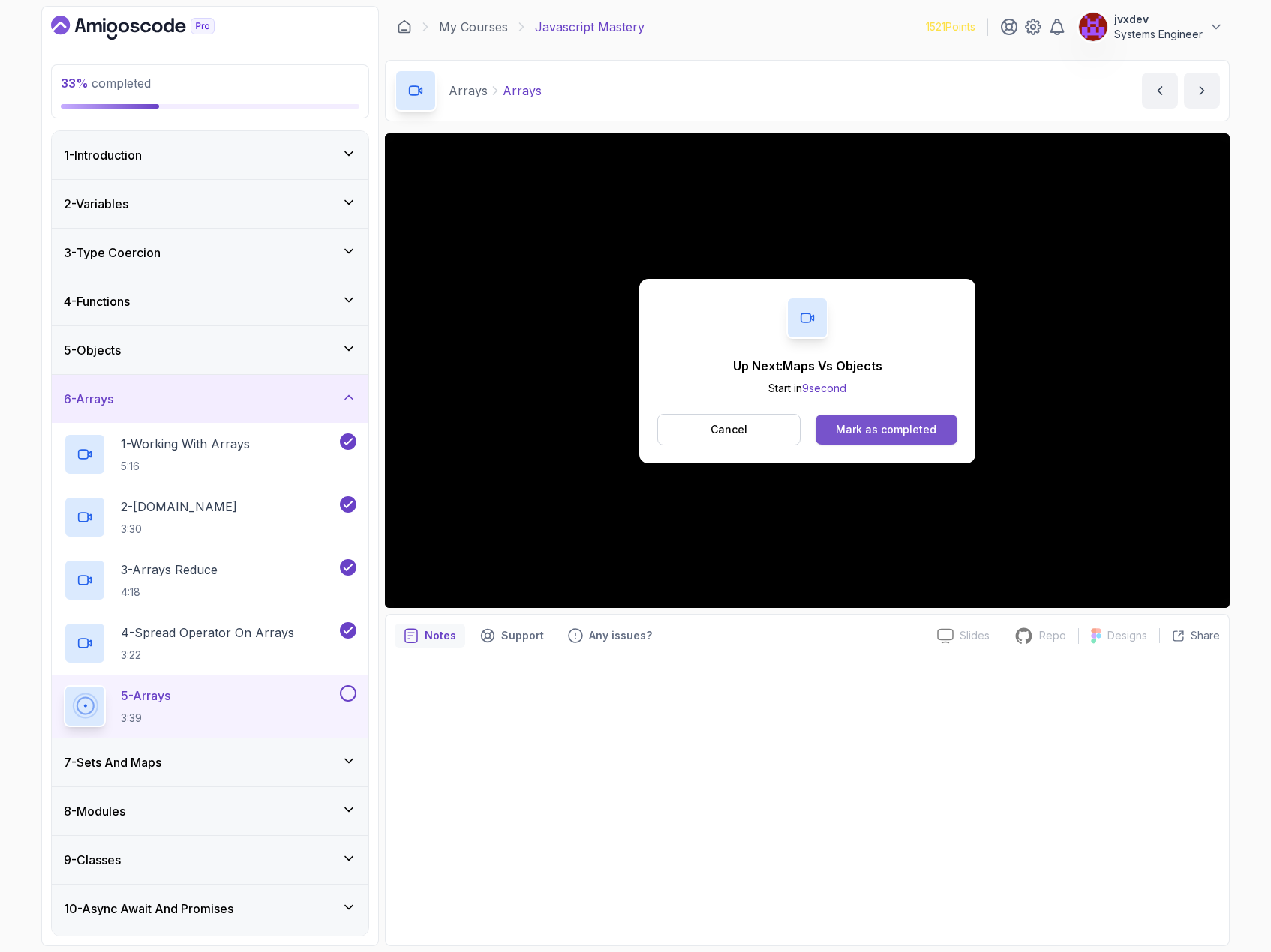
click at [853, 427] on div "Mark as completed" at bounding box center [886, 429] width 101 height 15
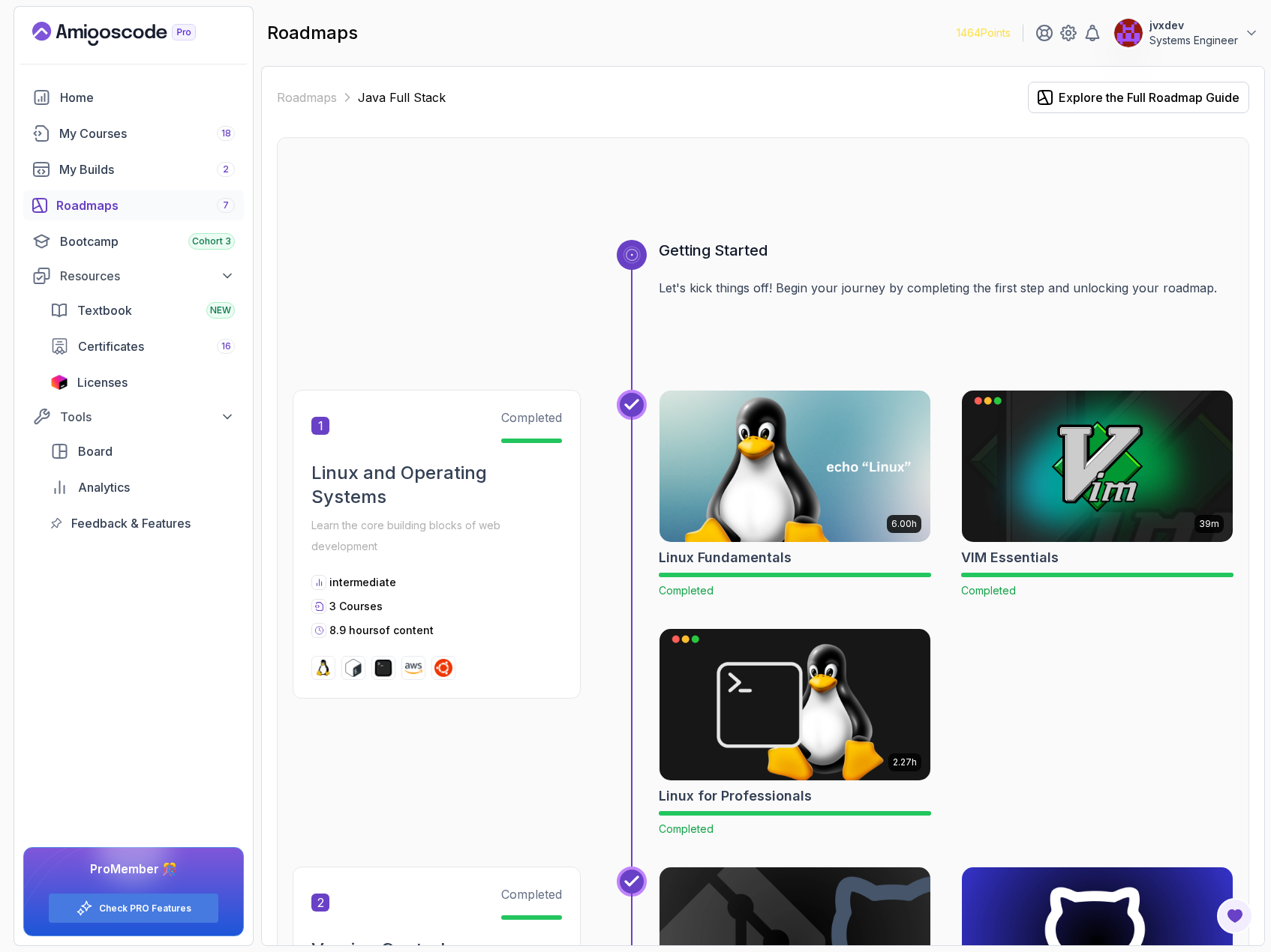
scroll to position [5030, 0]
